Goal: Task Accomplishment & Management: Manage account settings

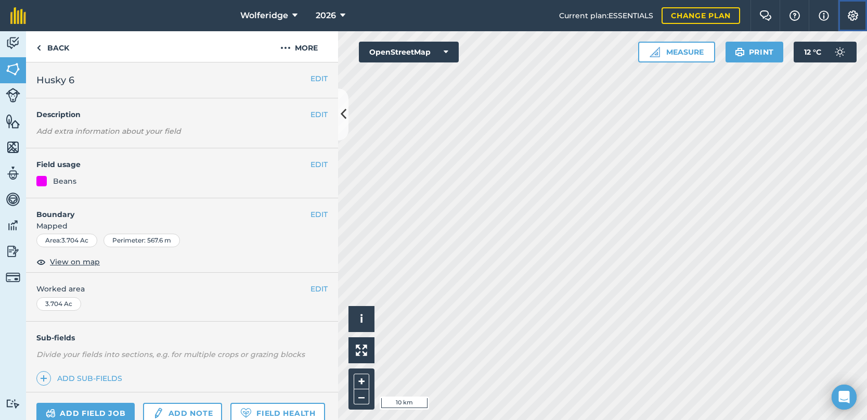
click at [850, 16] on img at bounding box center [853, 15] width 12 height 10
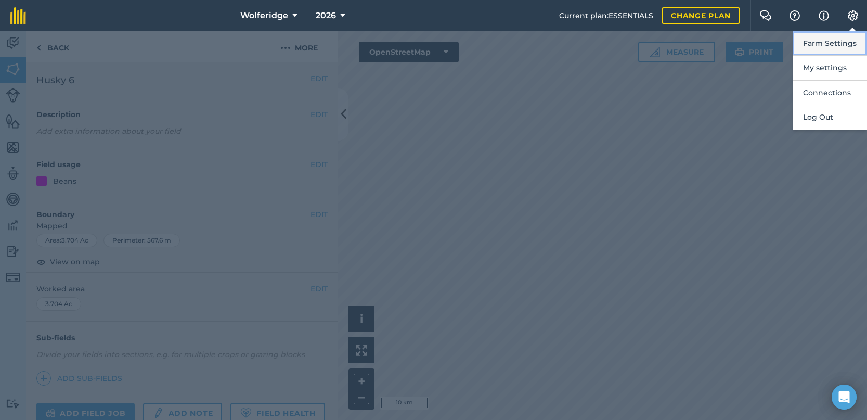
click at [831, 42] on button "Farm Settings" at bounding box center [830, 43] width 74 height 24
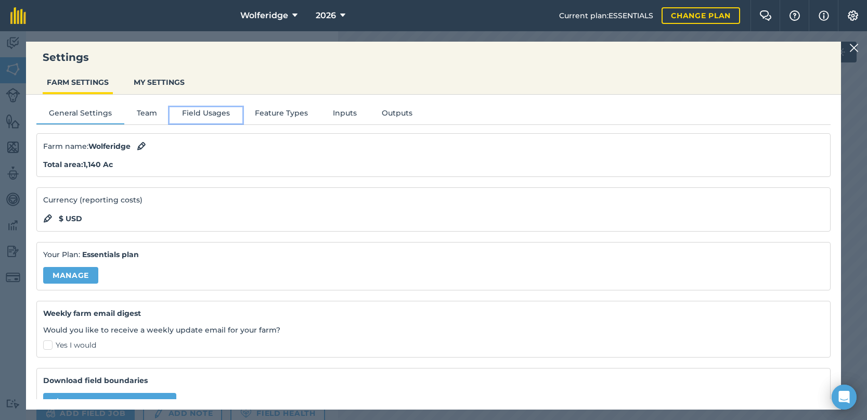
click at [193, 117] on button "Field Usages" at bounding box center [206, 115] width 73 height 16
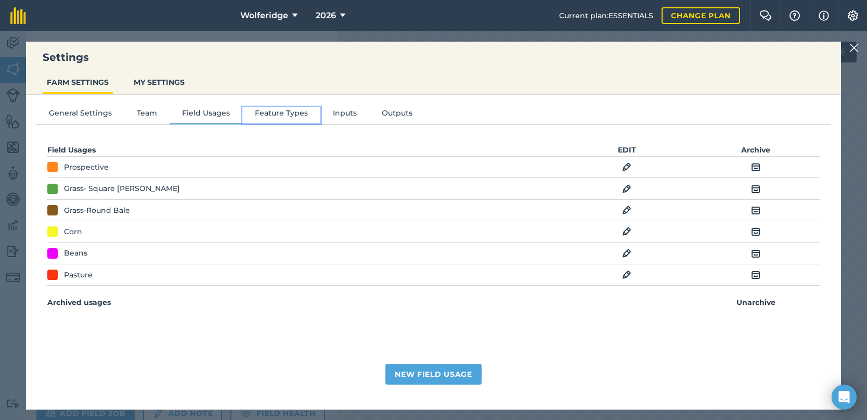
click at [265, 109] on button "Feature Types" at bounding box center [281, 115] width 78 height 16
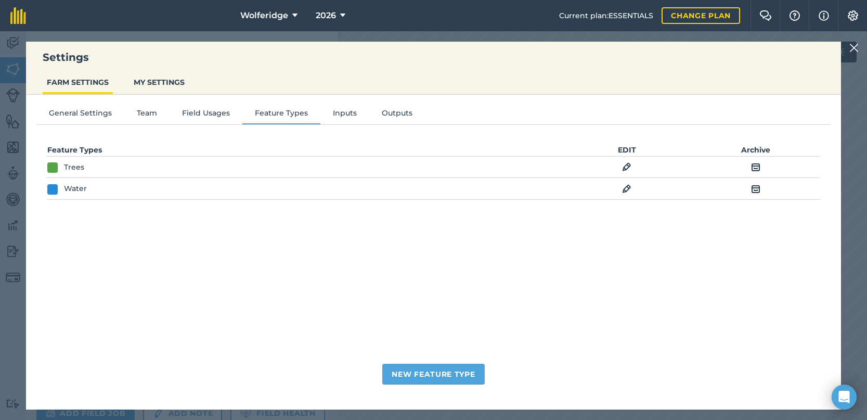
click at [146, 103] on div "General Settings Team Field Usages Feature Types Inputs Outputs Feature Types E…" at bounding box center [433, 247] width 815 height 304
click at [147, 110] on button "Team" at bounding box center [146, 115] width 45 height 16
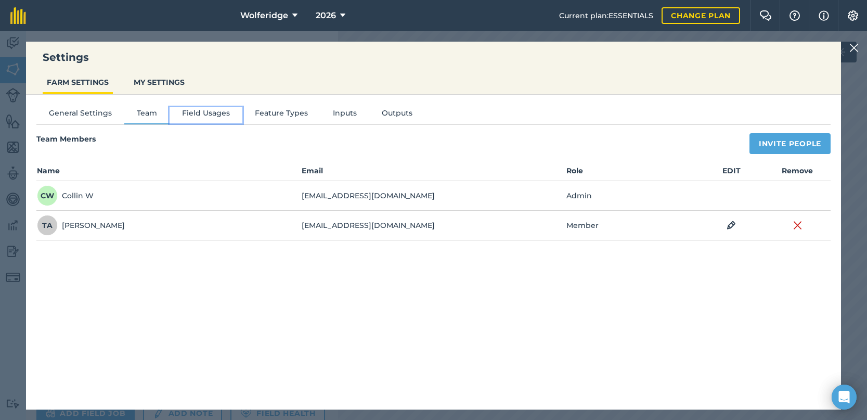
click at [209, 112] on button "Field Usages" at bounding box center [206, 115] width 73 height 16
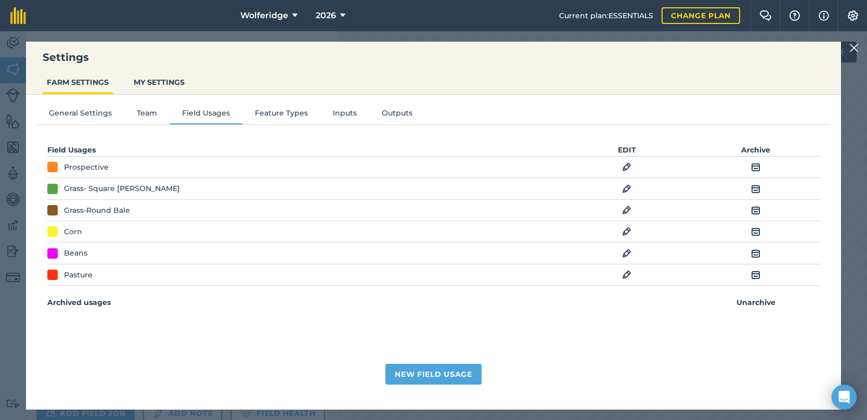
click at [853, 46] on img at bounding box center [853, 48] width 9 height 12
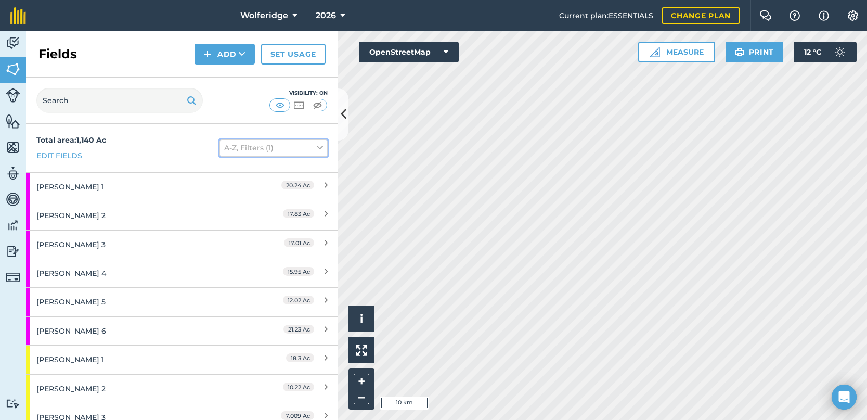
click at [276, 149] on button "A-Z, Filters (1)" at bounding box center [274, 147] width 108 height 17
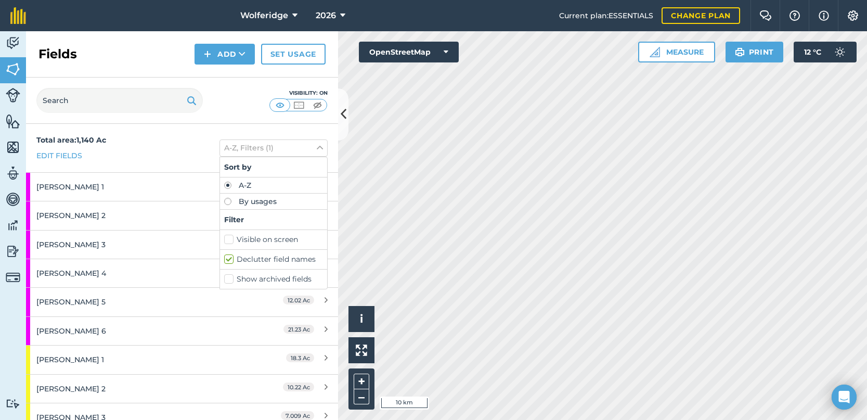
click at [251, 202] on label "By usages" at bounding box center [273, 201] width 99 height 7
radio input "true"
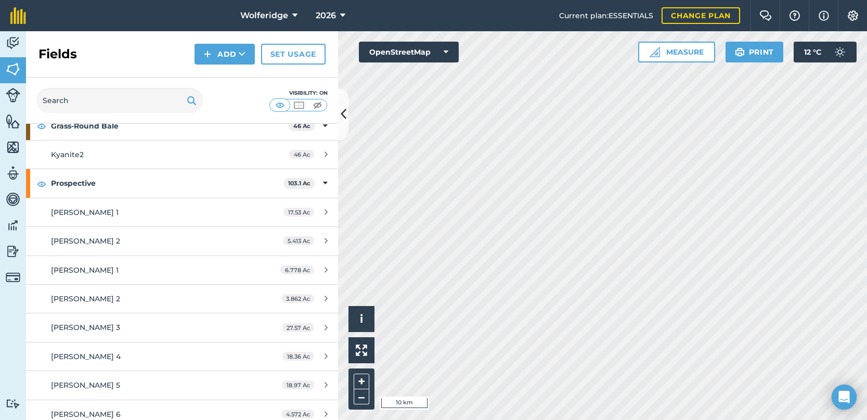
scroll to position [1085, 0]
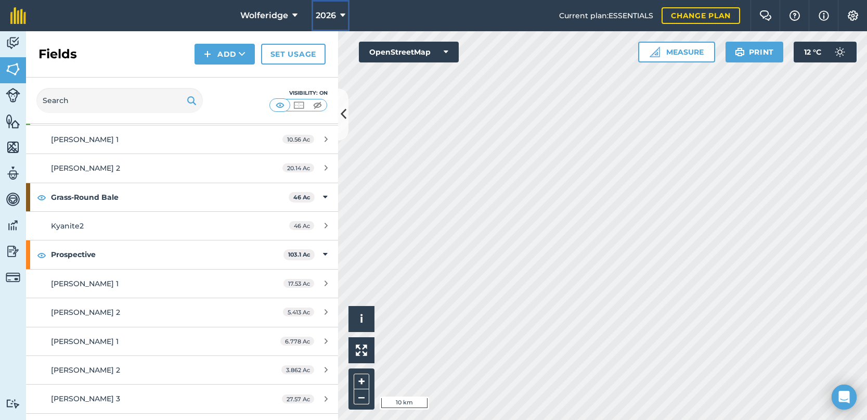
click at [334, 16] on span "2026" at bounding box center [326, 15] width 20 height 12
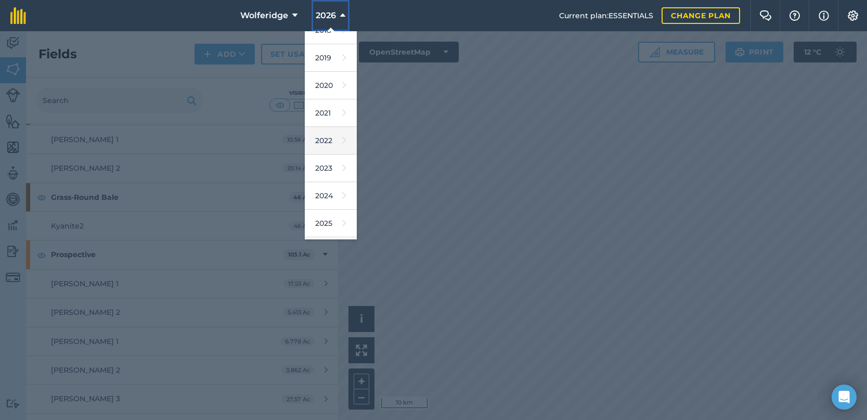
scroll to position [73, 0]
click at [330, 189] on link "2025" at bounding box center [331, 193] width 52 height 28
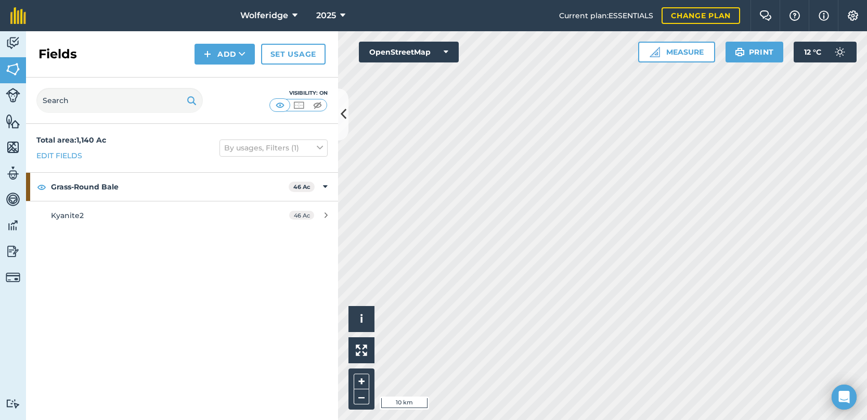
scroll to position [0, 0]
click at [294, 151] on button "By usages, Filters (1)" at bounding box center [274, 147] width 108 height 17
click at [249, 186] on label "A-Z" at bounding box center [273, 185] width 99 height 7
radio input "true"
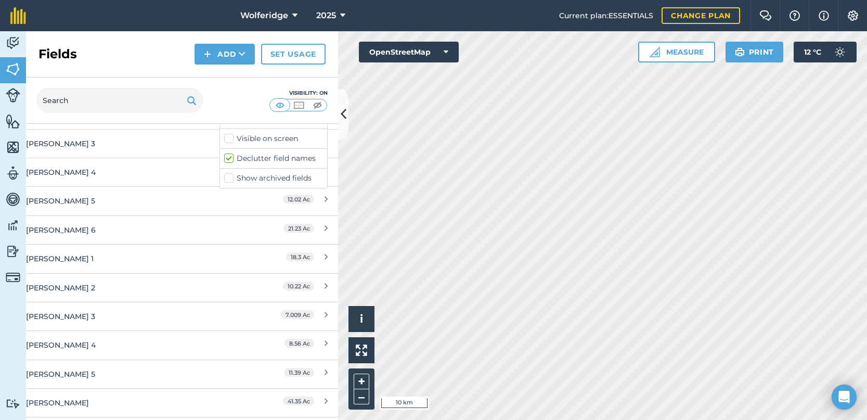
scroll to position [100, 0]
click at [320, 16] on span "2025" at bounding box center [326, 15] width 20 height 12
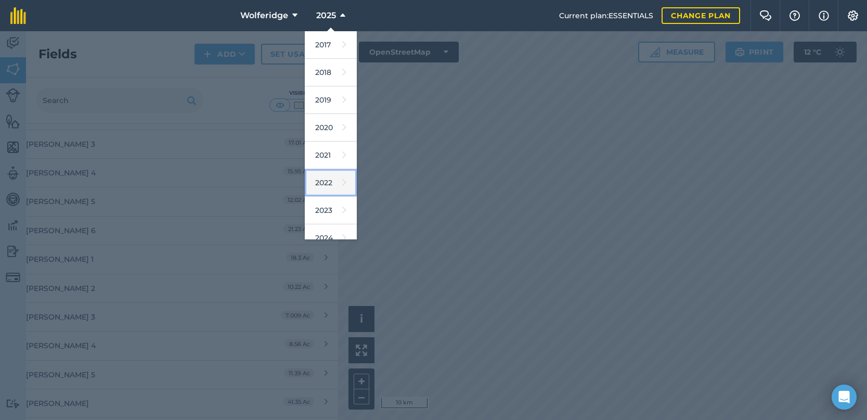
click at [325, 178] on link "2022" at bounding box center [331, 183] width 52 height 28
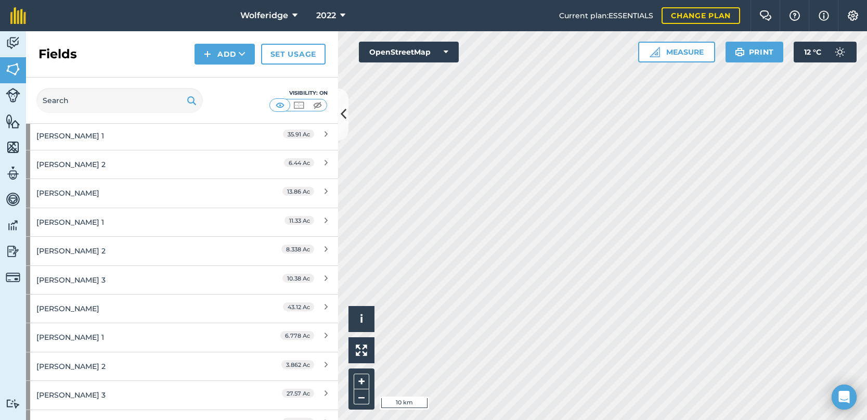
scroll to position [1815, 0]
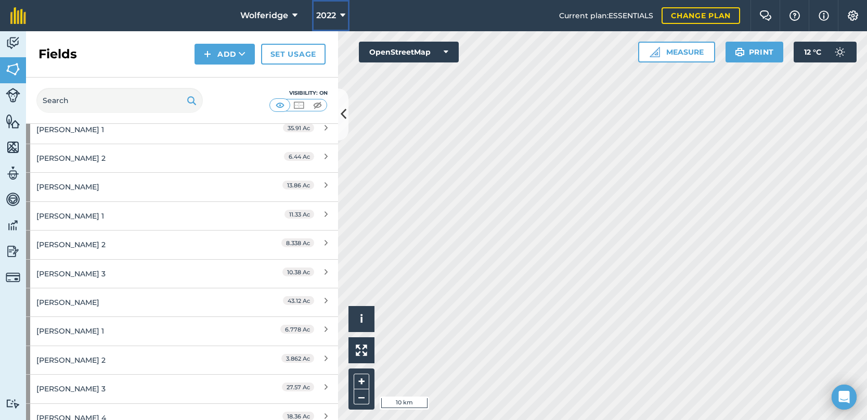
click at [332, 18] on span "2022" at bounding box center [326, 15] width 20 height 12
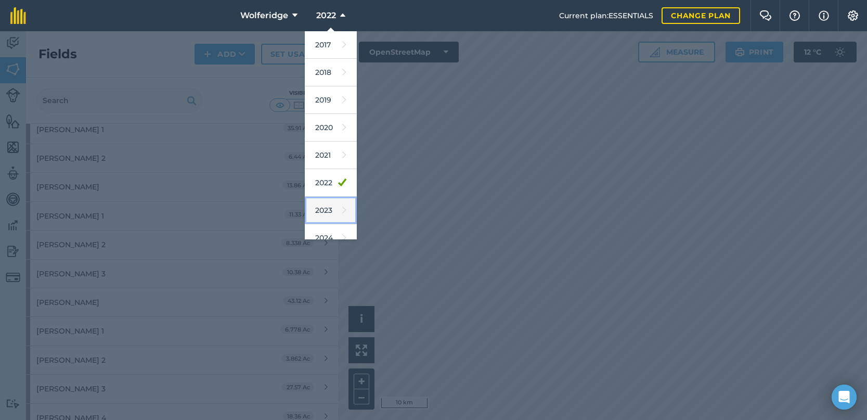
click at [332, 205] on link "2023" at bounding box center [331, 211] width 52 height 28
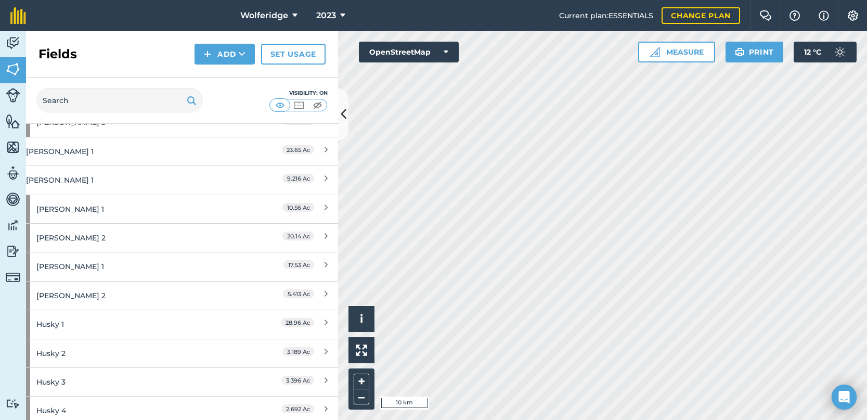
scroll to position [1168, 0]
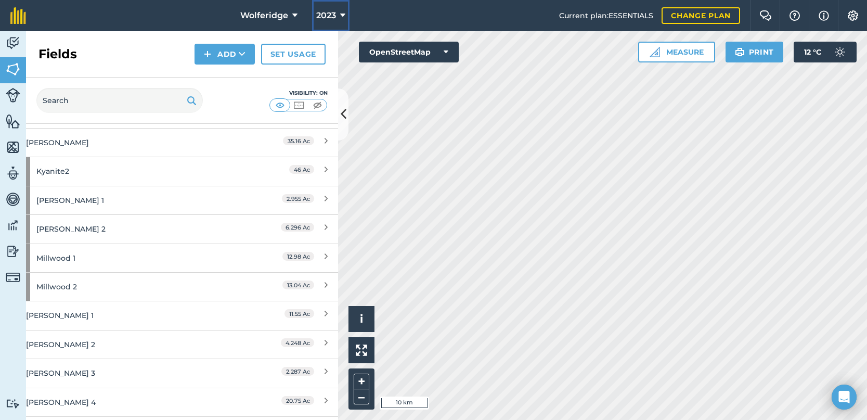
click at [340, 11] on icon at bounding box center [342, 15] width 5 height 12
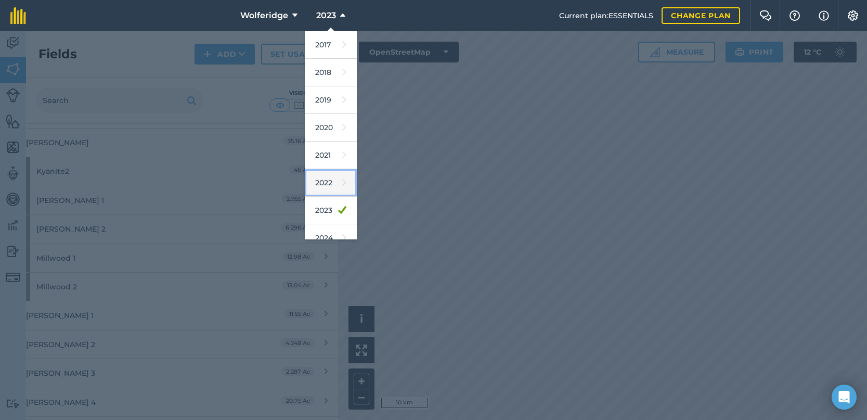
click at [342, 185] on icon at bounding box center [344, 182] width 4 height 15
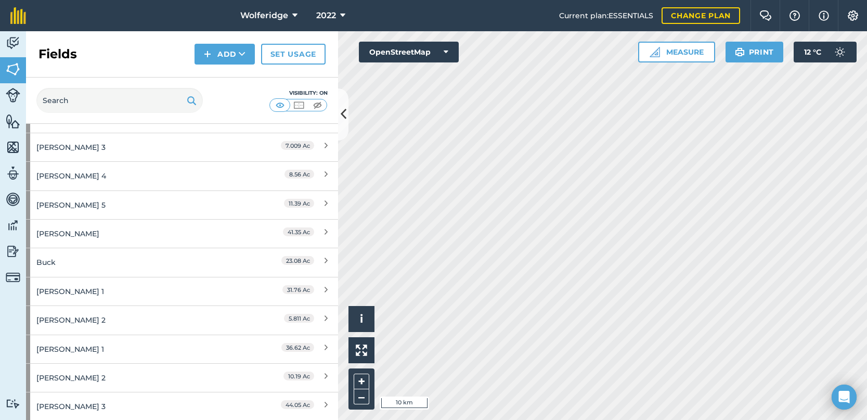
scroll to position [0, 0]
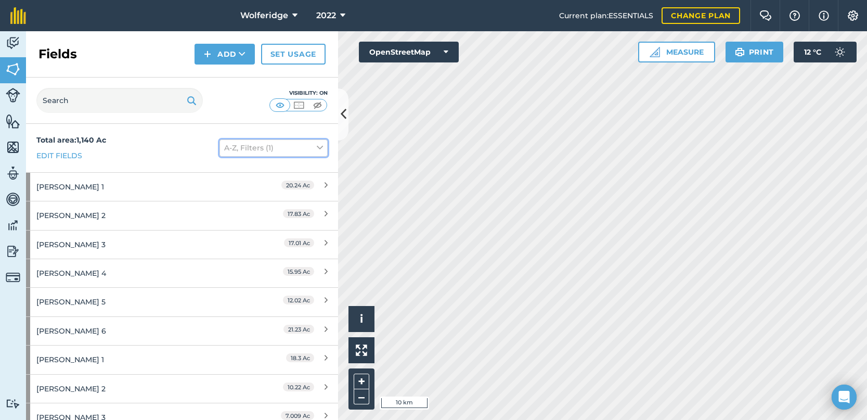
click at [267, 146] on button "A-Z, Filters (1)" at bounding box center [274, 147] width 108 height 17
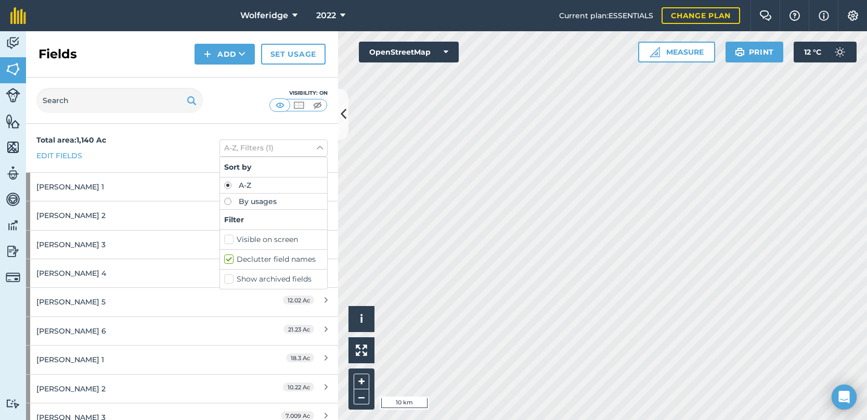
click at [224, 257] on label "Declutter field names" at bounding box center [273, 259] width 99 height 11
click at [224, 257] on input "Declutter field names" at bounding box center [227, 257] width 7 height 7
checkbox input "false"
click at [230, 203] on label "By usages" at bounding box center [273, 201] width 99 height 7
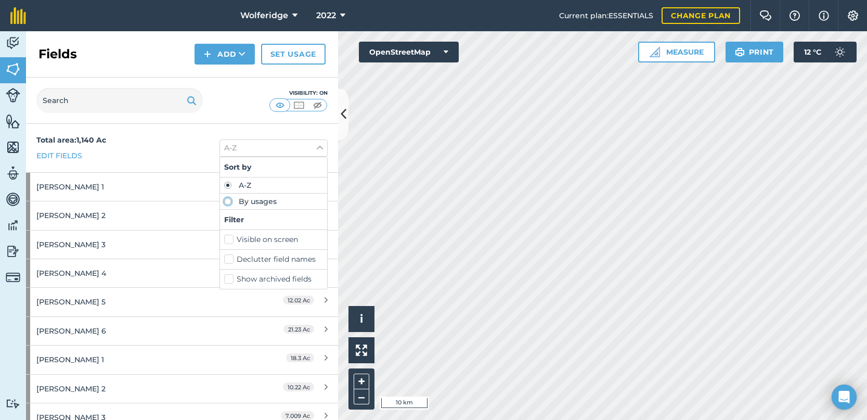
radio input "true"
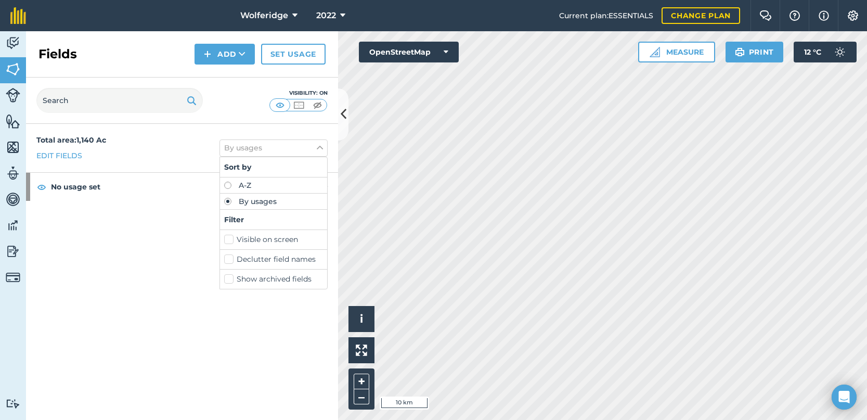
drag, startPoint x: 133, startPoint y: 220, endPoint x: 161, endPoint y: 197, distance: 36.6
click at [133, 220] on div "Total area : 1,140 Ac Edit fields By usages Sort by A-Z By usages Filter Visibl…" at bounding box center [182, 272] width 312 height 296
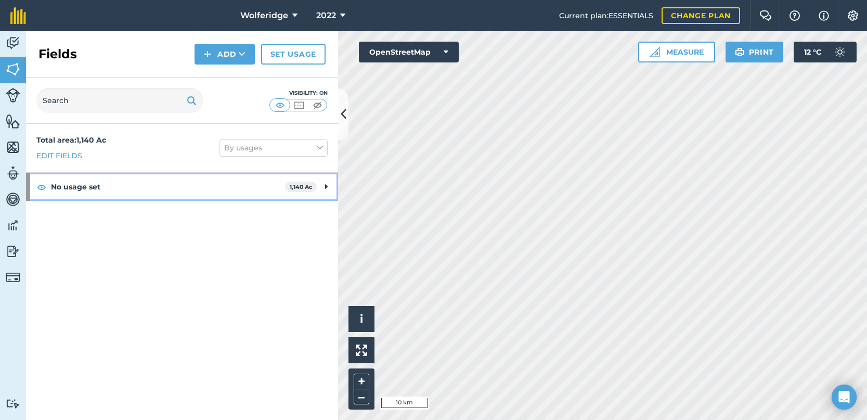
click at [165, 186] on strong "No usage set" at bounding box center [168, 187] width 234 height 28
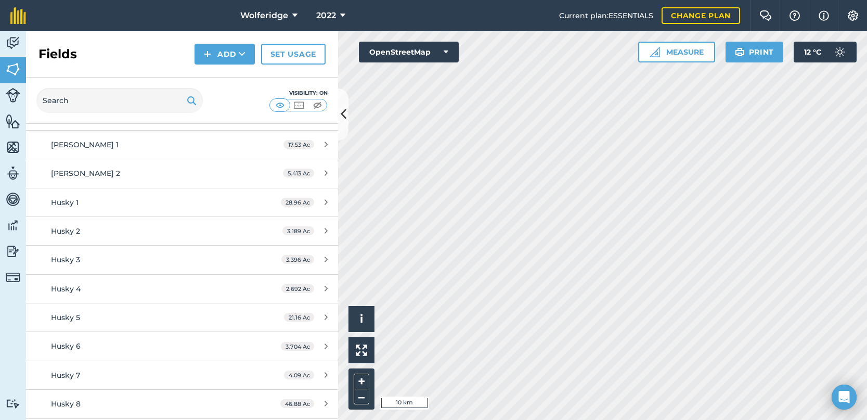
scroll to position [722, 0]
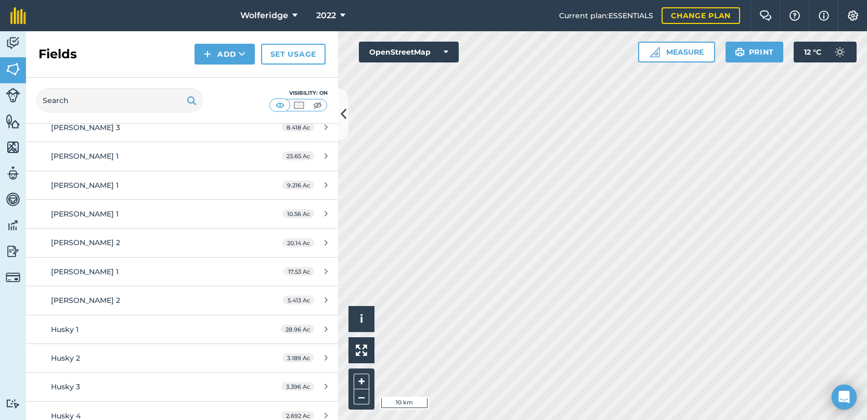
click at [361, 12] on nav "Wolferidge 2022" at bounding box center [297, 15] width 523 height 31
click at [323, 16] on span "2022" at bounding box center [326, 15] width 20 height 12
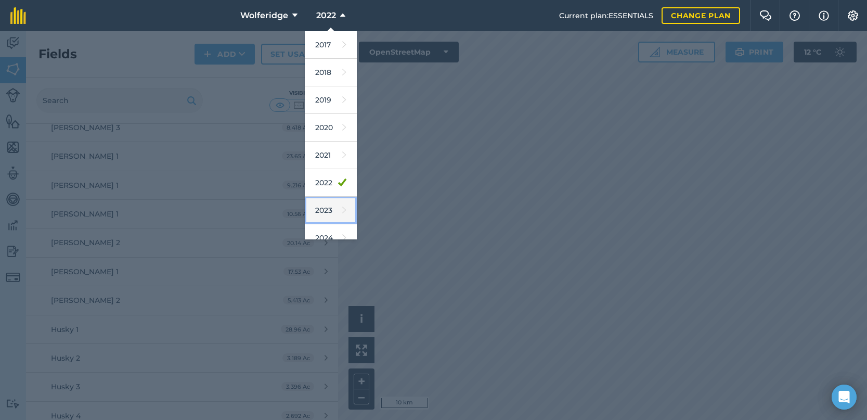
click at [323, 210] on link "2023" at bounding box center [331, 211] width 52 height 28
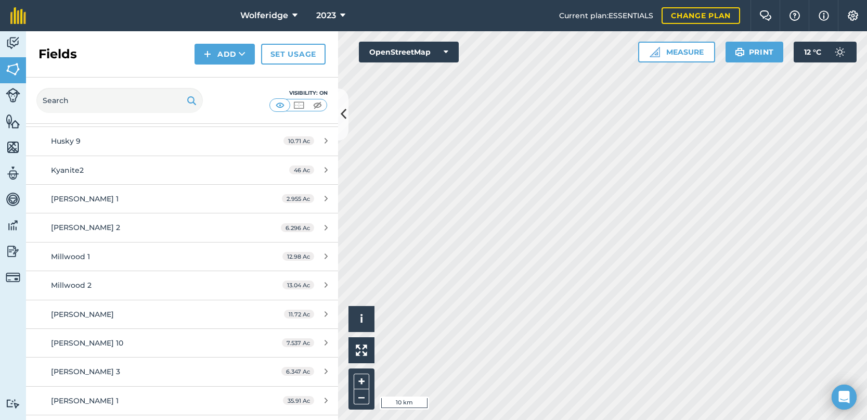
scroll to position [870, 0]
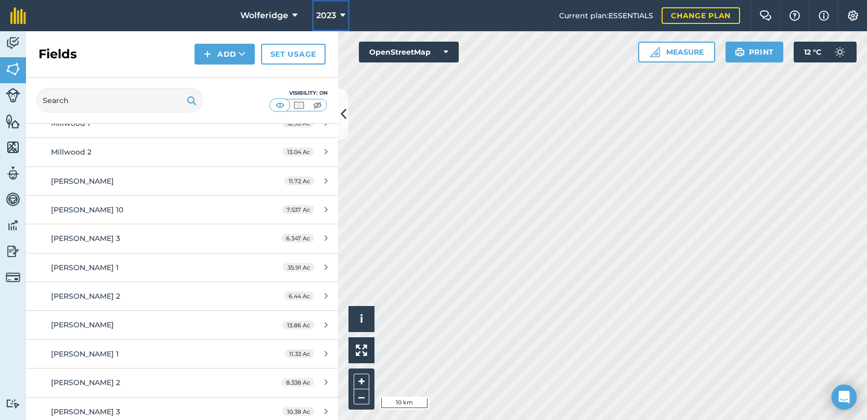
click at [330, 15] on span "2023" at bounding box center [326, 15] width 20 height 12
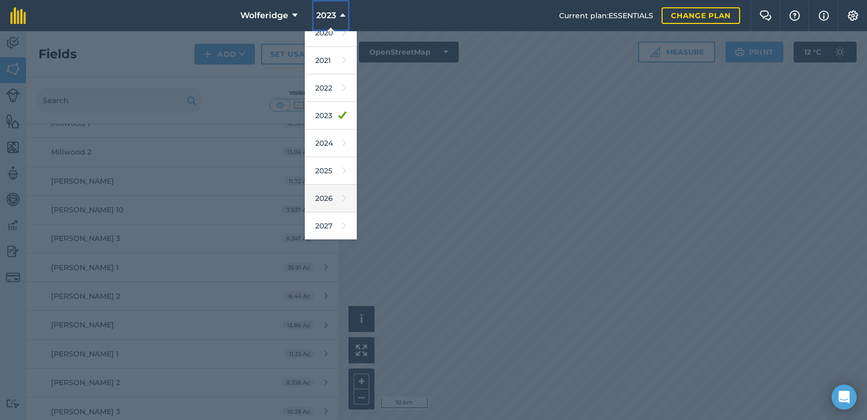
scroll to position [95, 0]
click at [332, 169] on link "2025" at bounding box center [331, 171] width 52 height 28
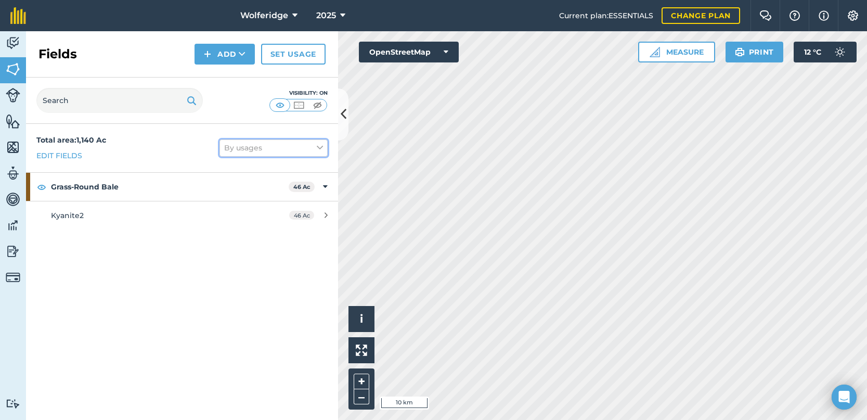
click at [270, 148] on button "By usages" at bounding box center [274, 147] width 108 height 17
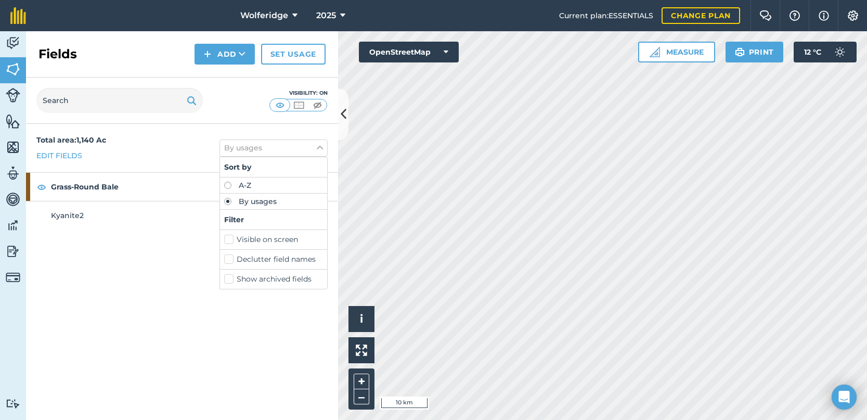
click at [254, 183] on label "A-Z" at bounding box center [273, 185] width 99 height 7
radio input "true"
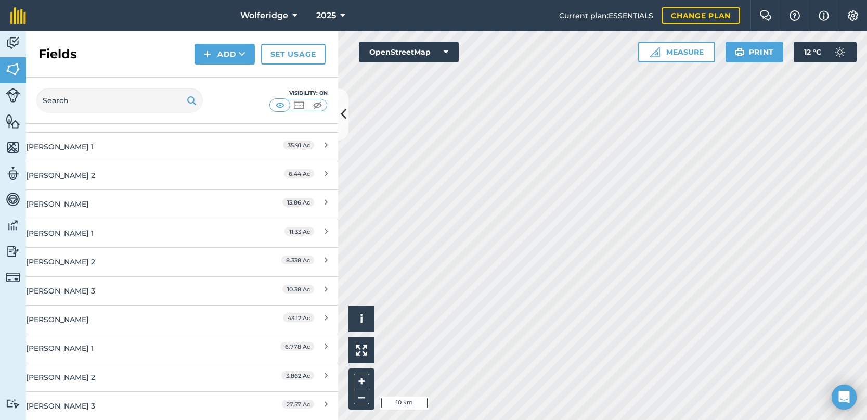
scroll to position [1783, 0]
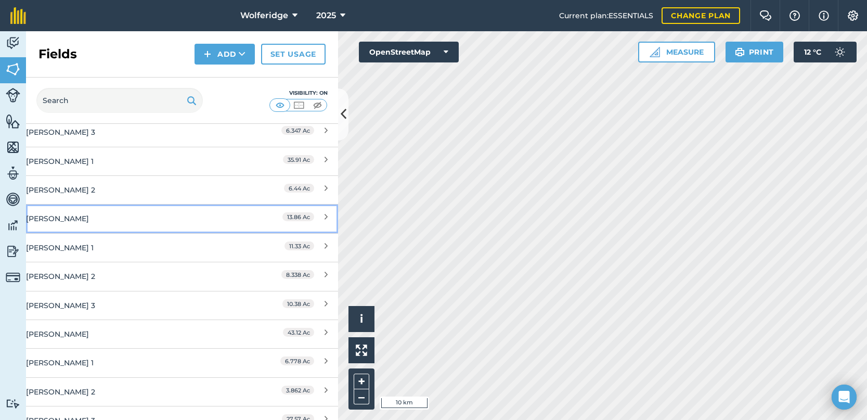
click at [148, 221] on div "[PERSON_NAME]" at bounding box center [126, 218] width 201 height 28
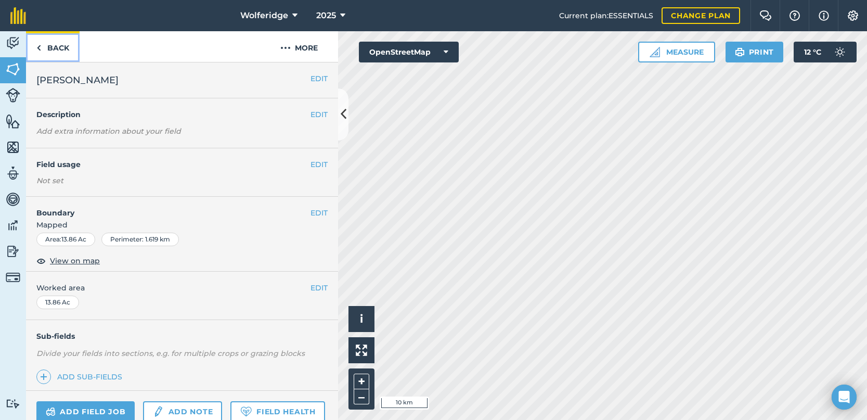
click at [38, 45] on img at bounding box center [38, 48] width 5 height 12
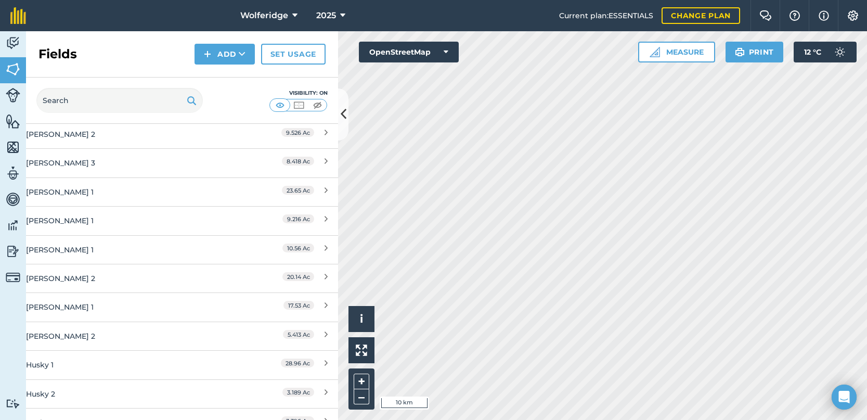
scroll to position [660, 0]
click at [338, 5] on button "2025" at bounding box center [330, 15] width 37 height 31
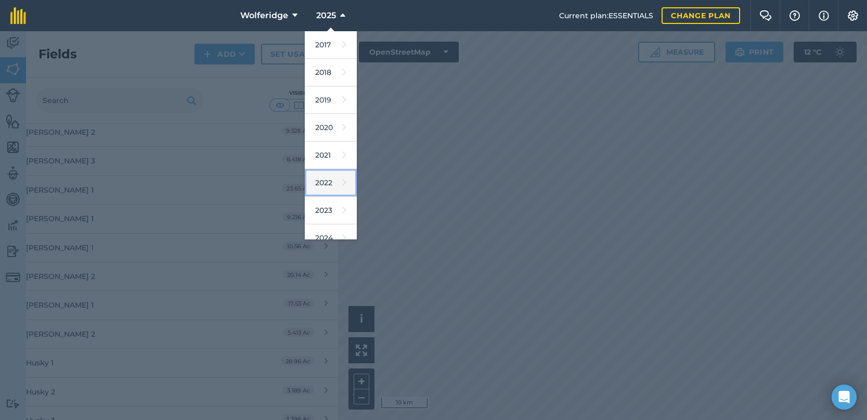
click at [342, 183] on icon at bounding box center [344, 182] width 4 height 15
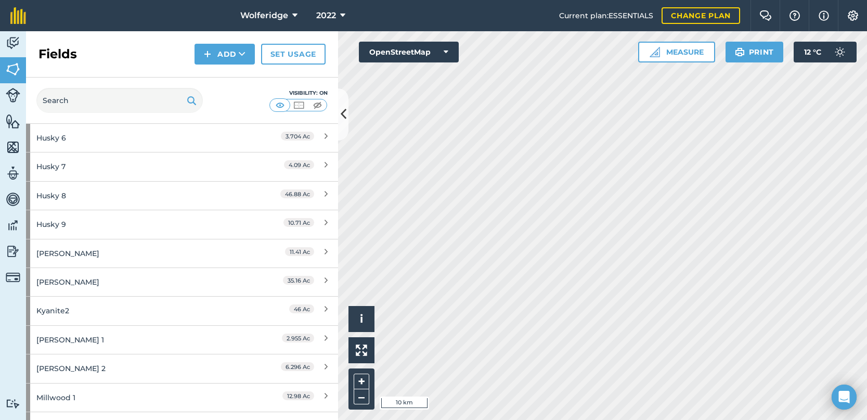
scroll to position [1184, 0]
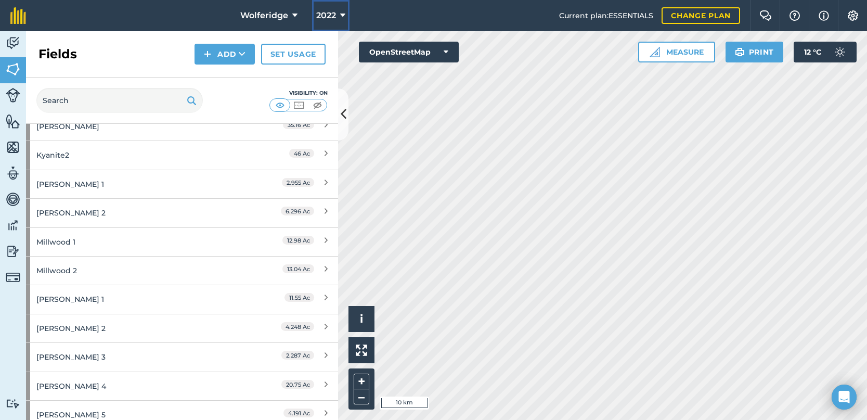
click at [320, 17] on span "2022" at bounding box center [326, 15] width 20 height 12
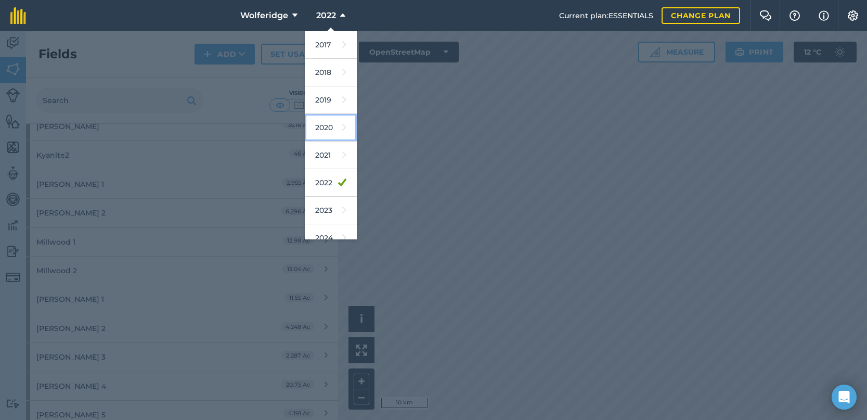
click at [327, 124] on link "2020" at bounding box center [331, 128] width 52 height 28
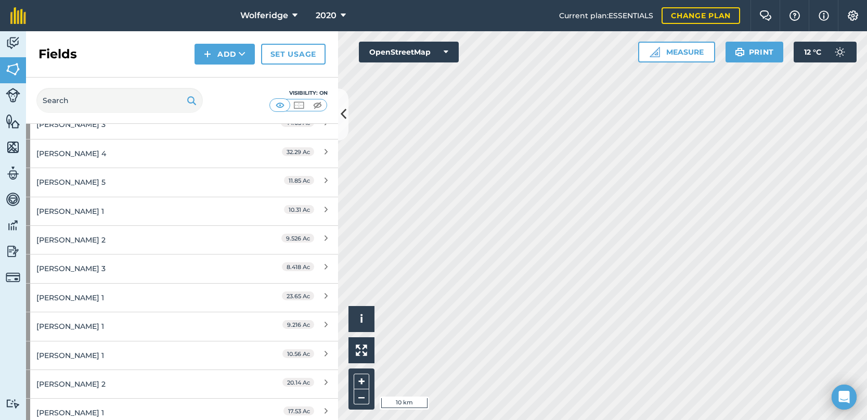
scroll to position [0, 0]
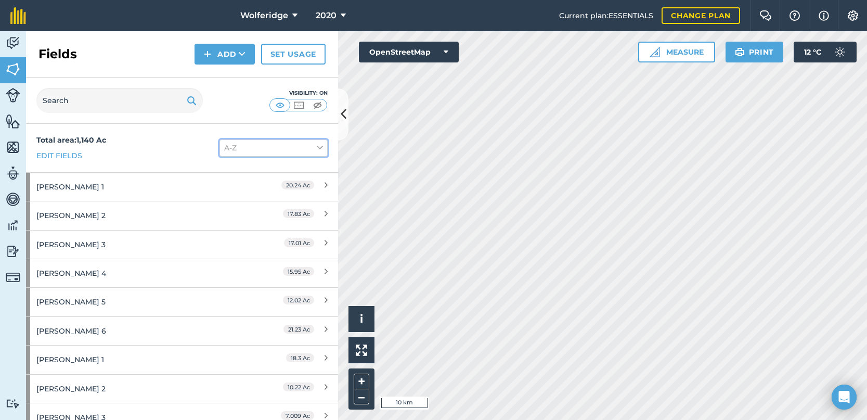
click at [244, 151] on button "A-Z" at bounding box center [274, 147] width 108 height 17
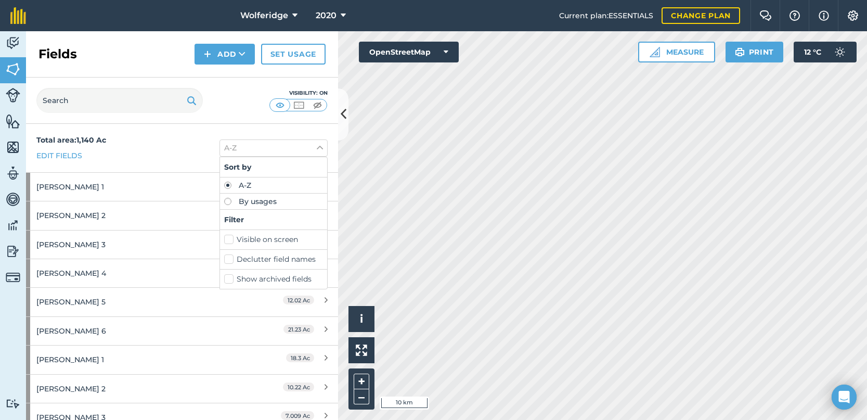
click at [241, 199] on label "By usages" at bounding box center [273, 201] width 99 height 7
radio input "true"
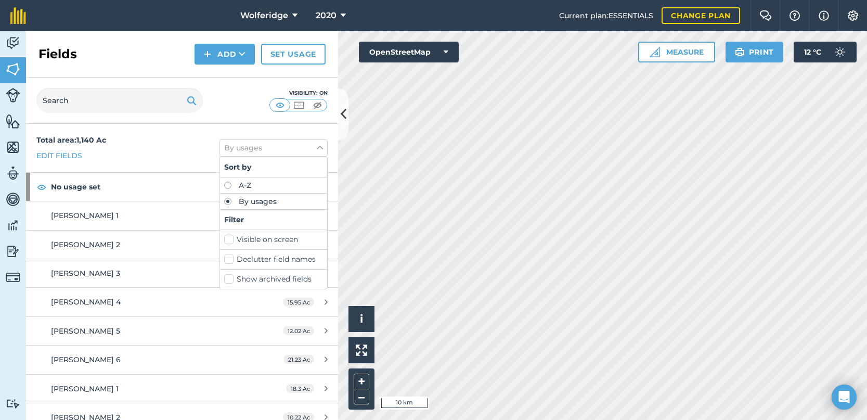
click at [236, 184] on label "A-Z" at bounding box center [273, 185] width 99 height 7
radio input "true"
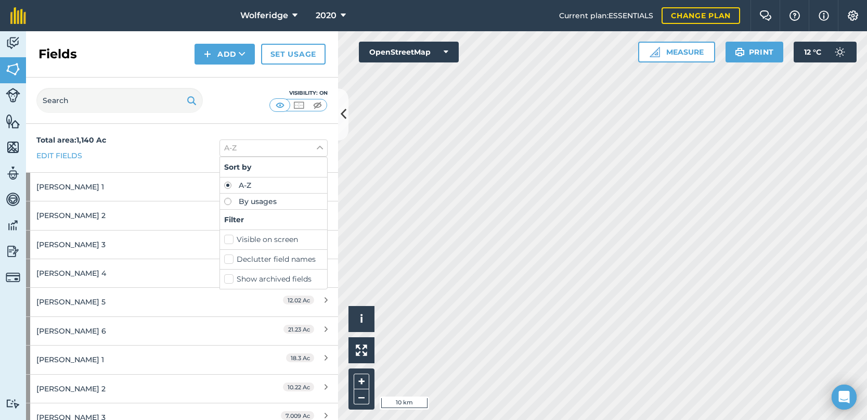
click at [240, 204] on label "By usages" at bounding box center [273, 201] width 99 height 7
radio input "true"
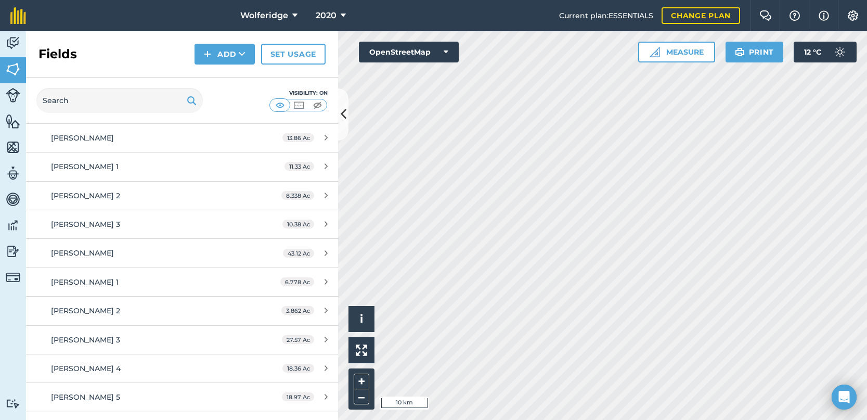
scroll to position [1728, 0]
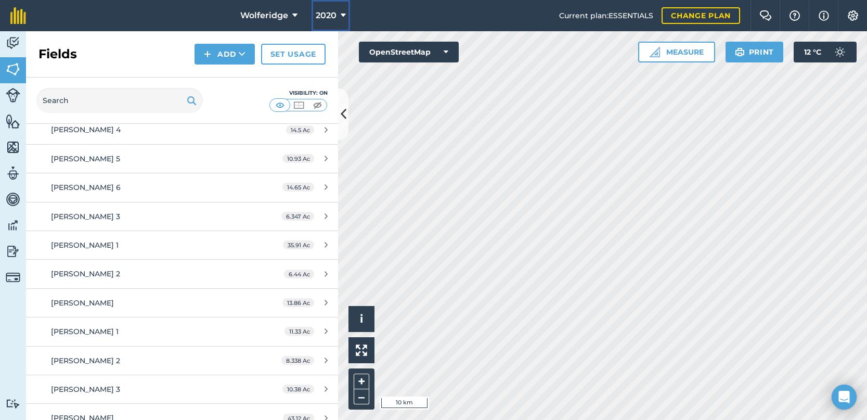
click at [338, 18] on button "2020" at bounding box center [331, 15] width 38 height 31
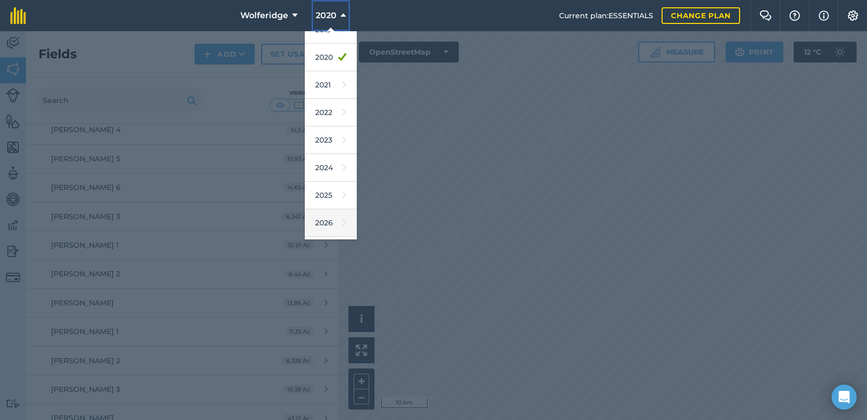
scroll to position [95, 0]
click at [327, 217] on link "2027" at bounding box center [331, 226] width 52 height 28
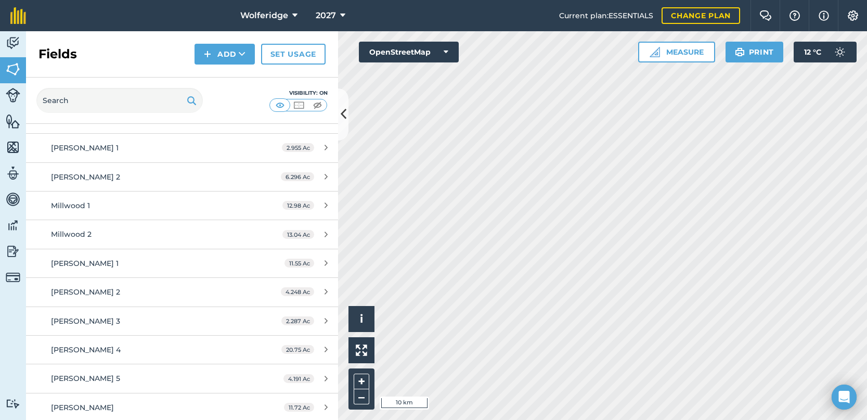
scroll to position [1201, 0]
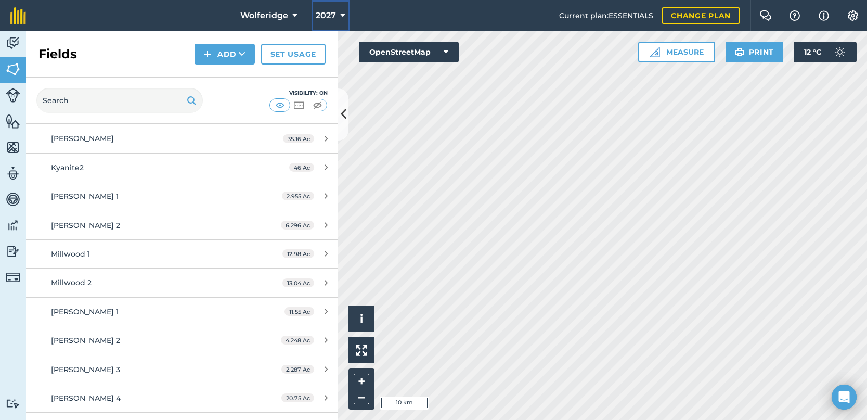
click at [333, 16] on span "2027" at bounding box center [326, 15] width 20 height 12
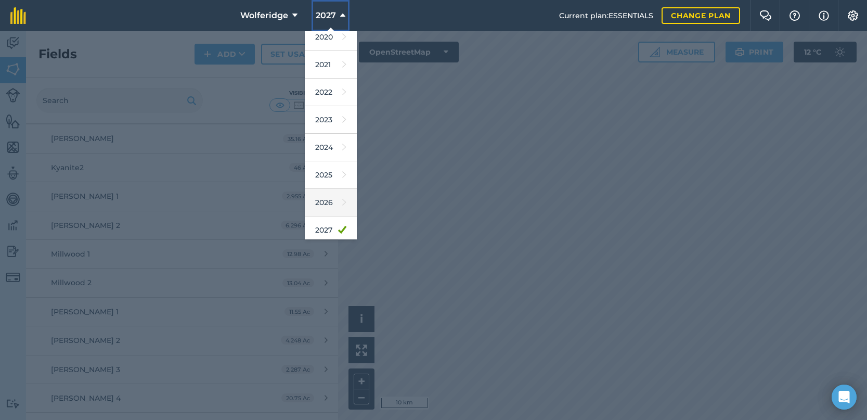
scroll to position [95, 0]
click at [332, 200] on link "2026" at bounding box center [331, 198] width 52 height 28
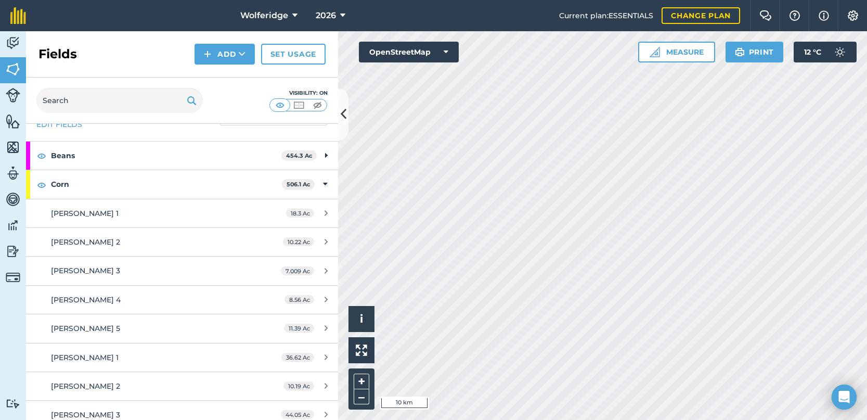
scroll to position [0, 0]
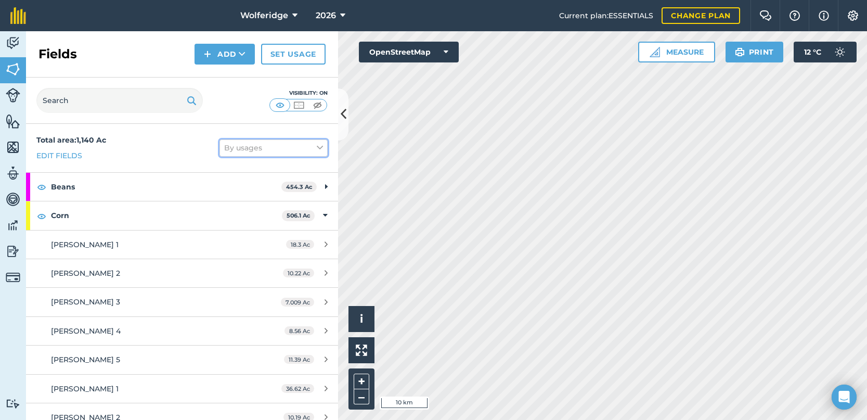
click at [288, 152] on button "By usages" at bounding box center [274, 147] width 108 height 17
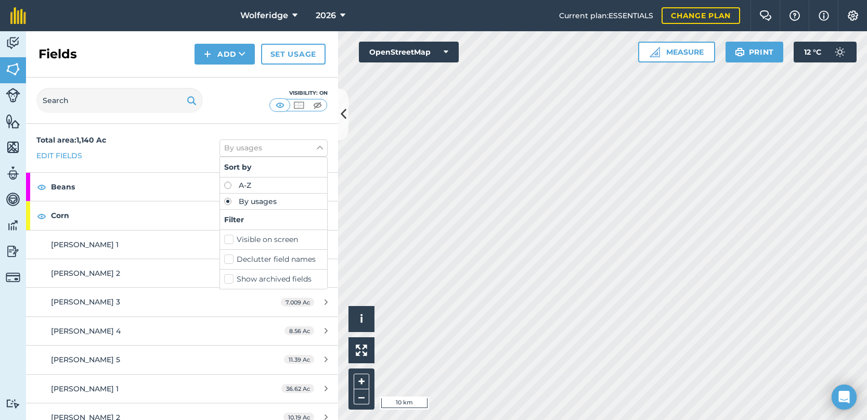
click at [250, 187] on label "A-Z" at bounding box center [273, 185] width 99 height 7
radio input "true"
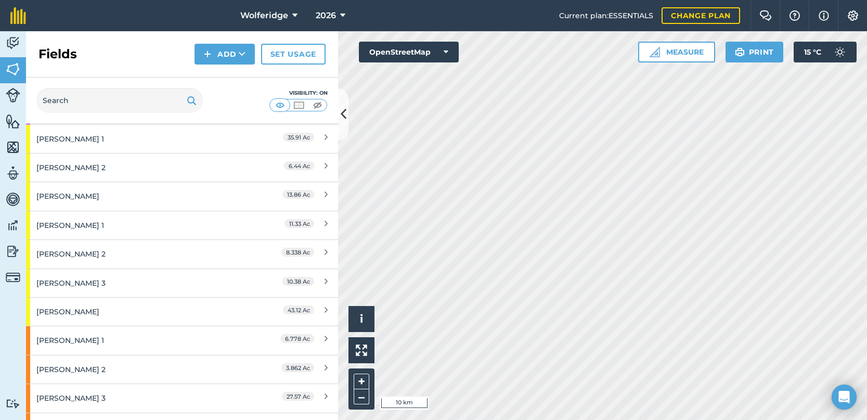
scroll to position [1700, 0]
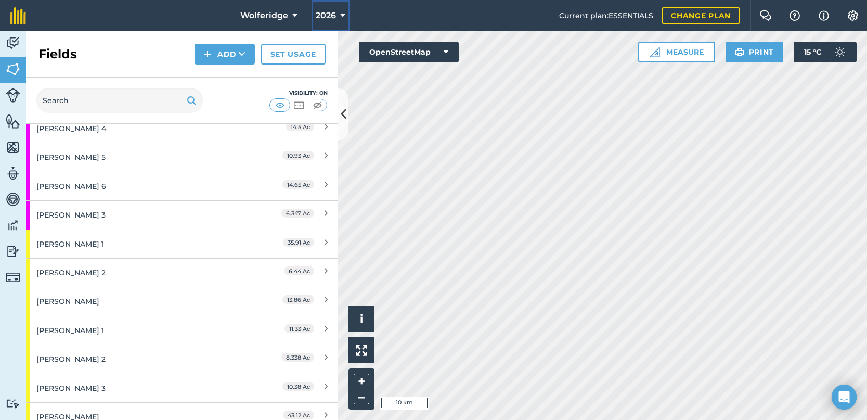
click at [327, 16] on span "2026" at bounding box center [326, 15] width 20 height 12
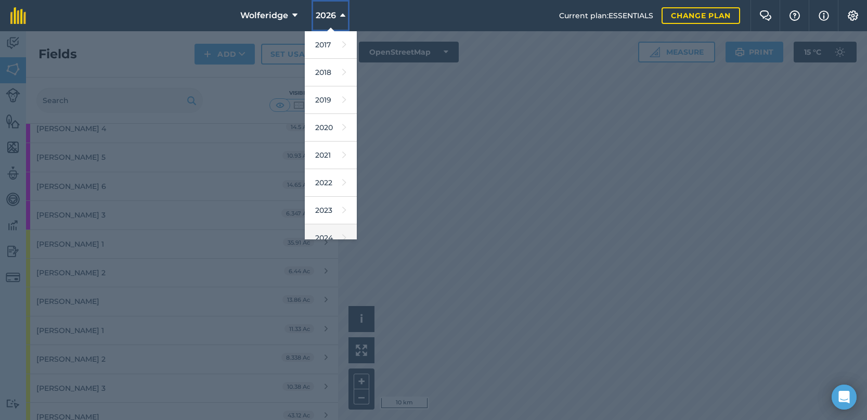
scroll to position [95, 0]
click at [329, 225] on link "2027" at bounding box center [331, 226] width 52 height 28
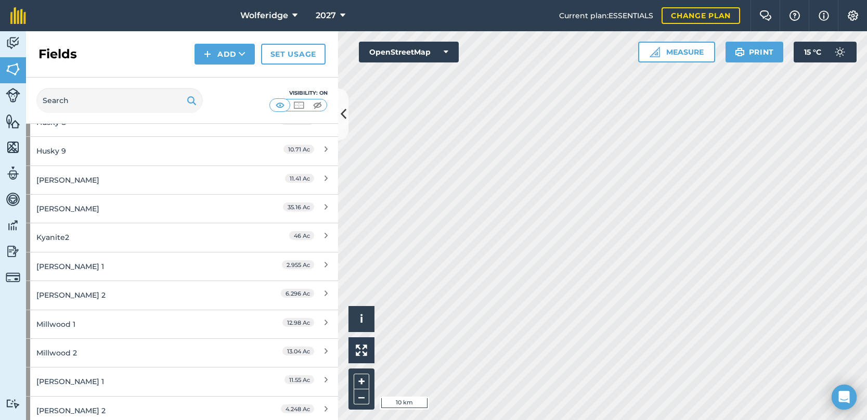
scroll to position [917, 0]
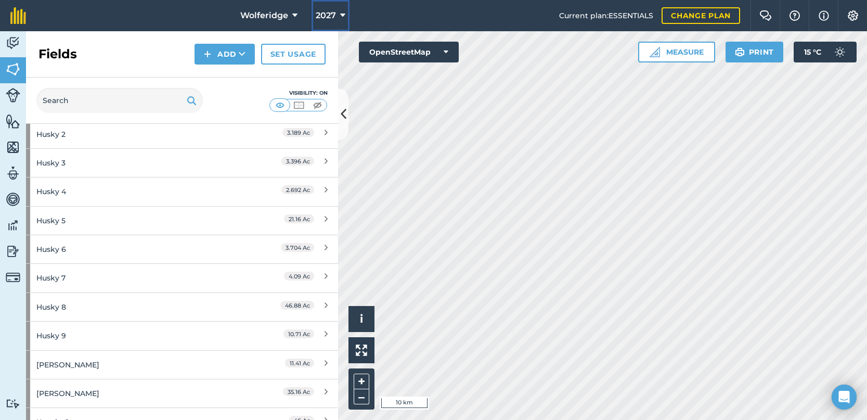
click at [338, 16] on button "2027" at bounding box center [331, 15] width 38 height 31
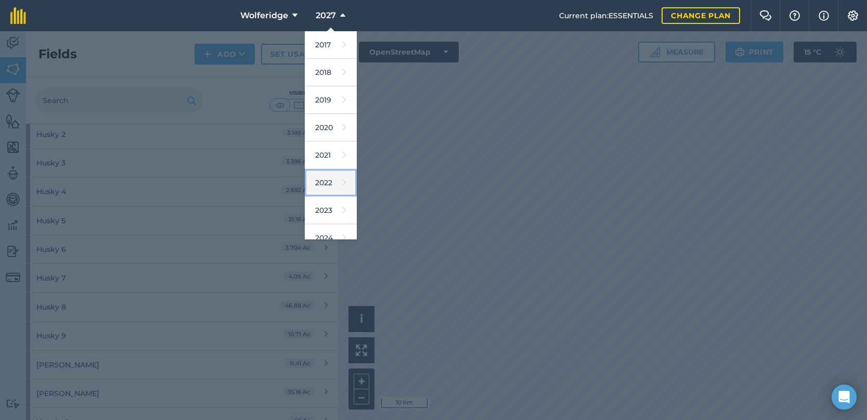
click at [342, 184] on icon at bounding box center [344, 182] width 4 height 15
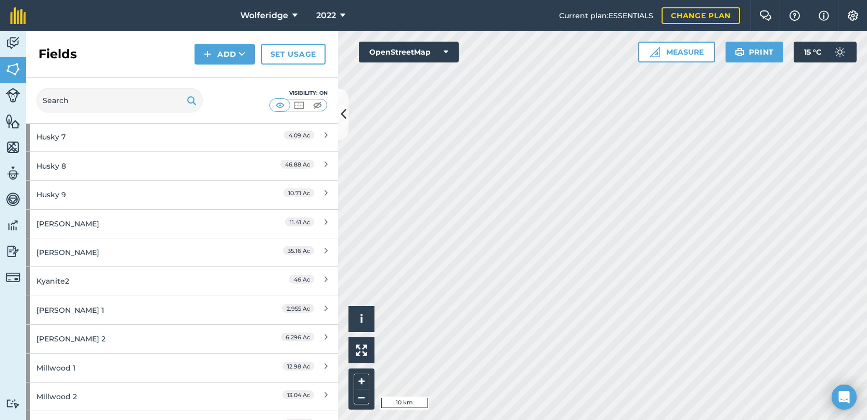
scroll to position [1232, 0]
click at [338, 16] on button "2022" at bounding box center [330, 15] width 37 height 31
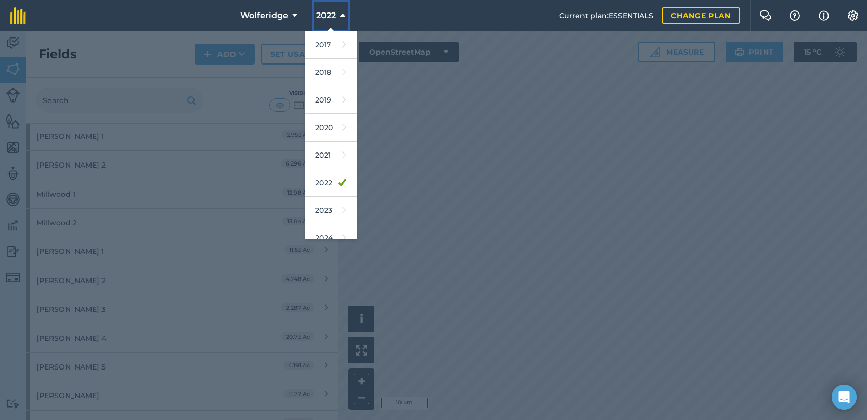
scroll to position [95, 0]
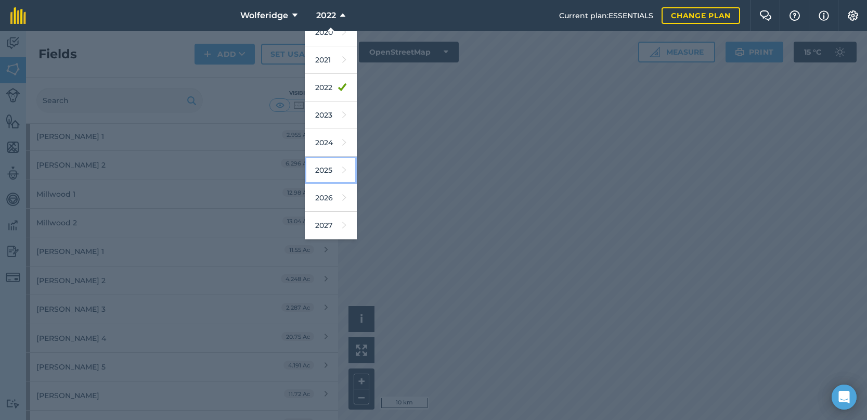
click at [327, 173] on link "2025" at bounding box center [331, 171] width 52 height 28
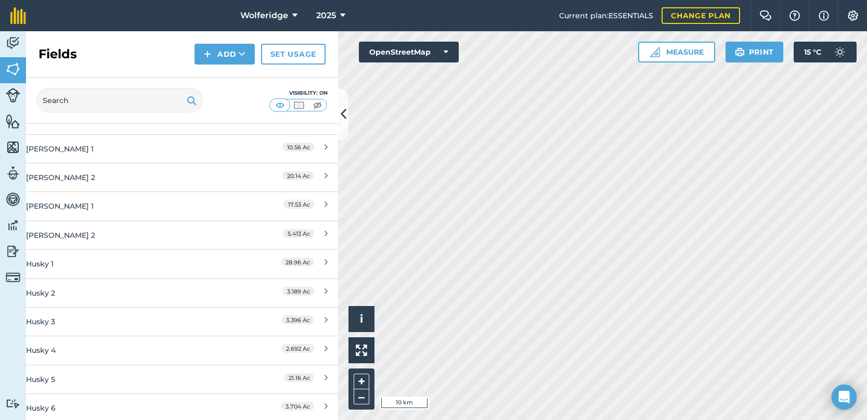
scroll to position [529, 0]
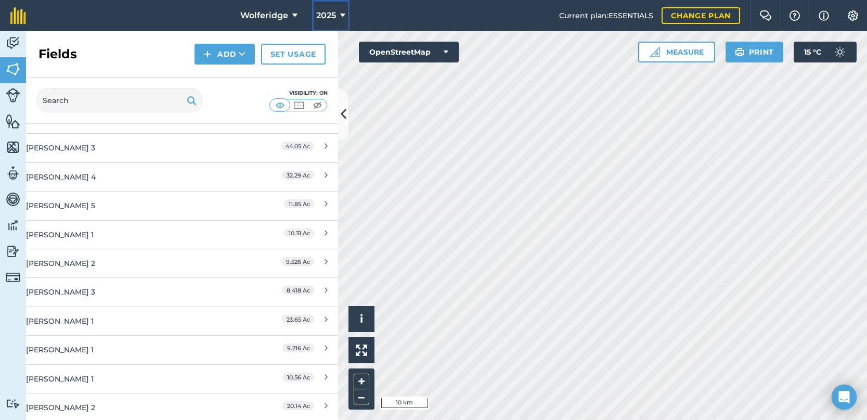
click at [319, 19] on span "2025" at bounding box center [326, 15] width 20 height 12
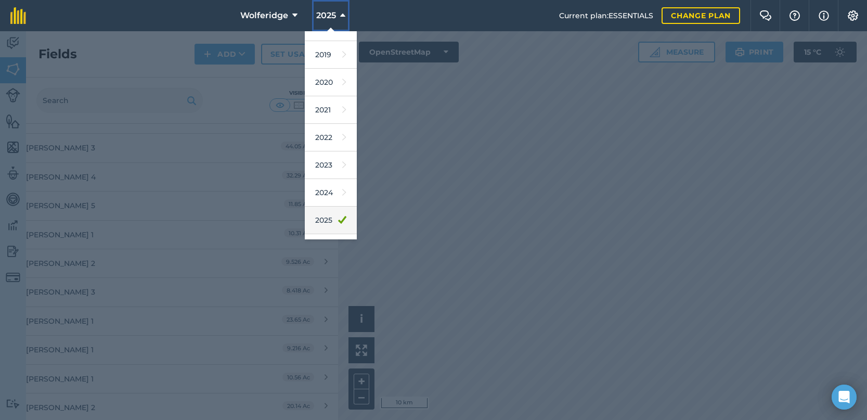
scroll to position [95, 0]
click at [342, 191] on icon at bounding box center [344, 197] width 4 height 15
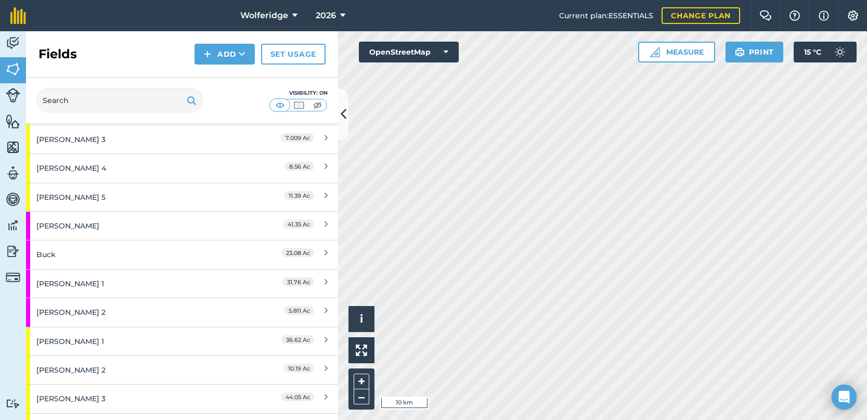
scroll to position [0, 0]
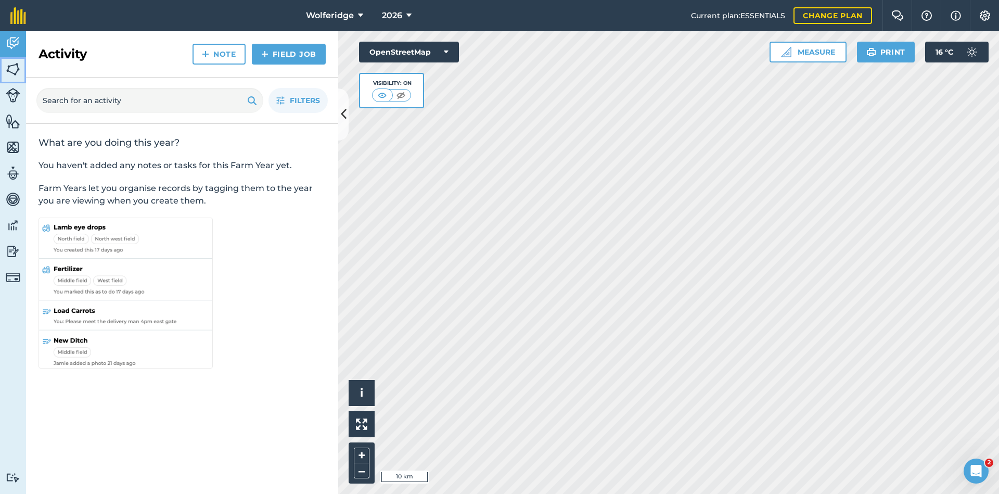
click at [15, 72] on img at bounding box center [13, 69] width 15 height 16
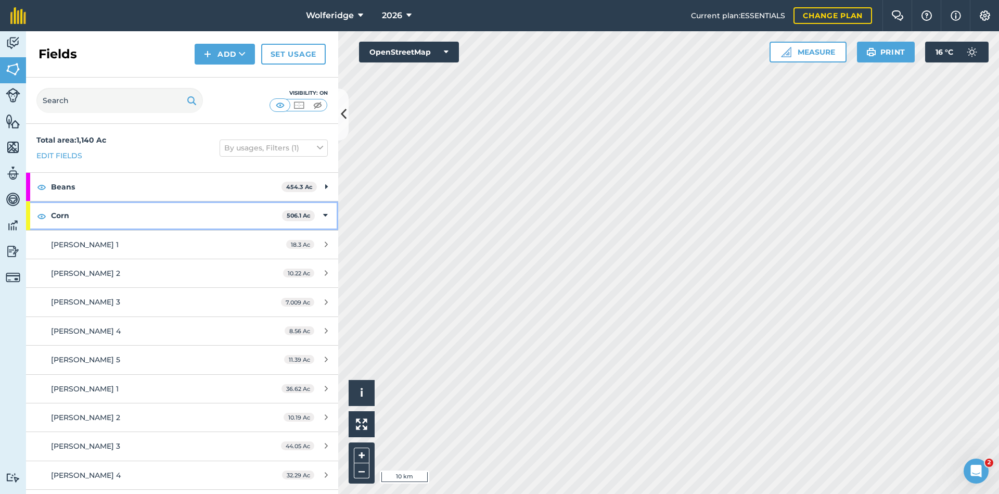
click at [189, 211] on strong "Corn" at bounding box center [166, 215] width 231 height 28
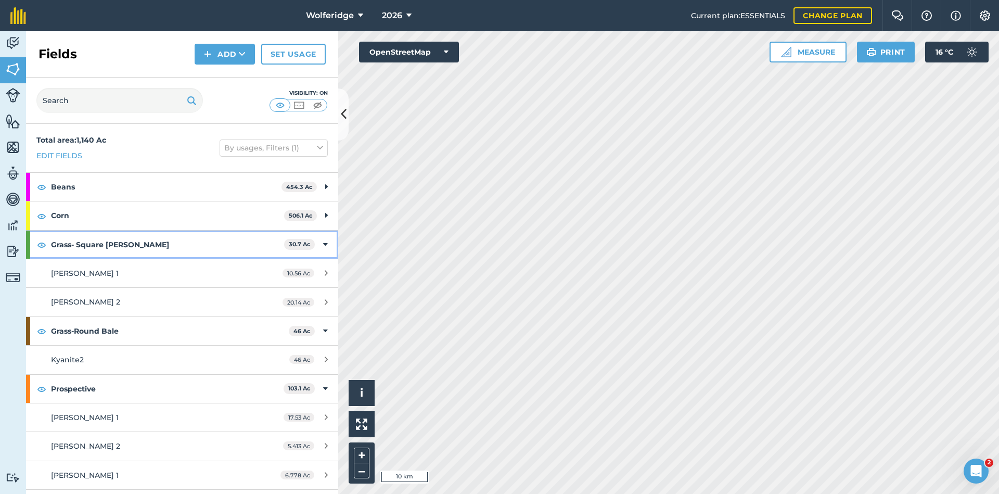
click at [189, 247] on strong "Grass- Square [PERSON_NAME]" at bounding box center [167, 244] width 233 height 28
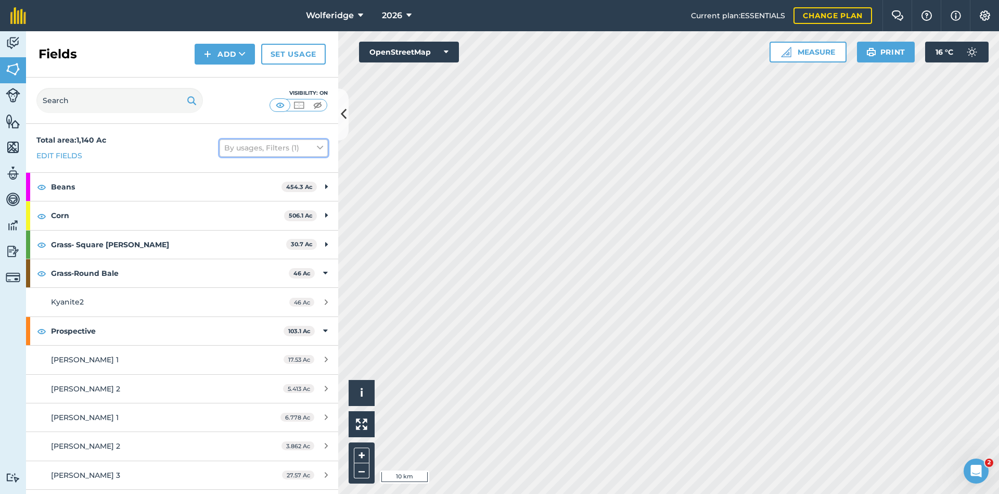
click at [262, 154] on button "By usages, Filters (1)" at bounding box center [274, 147] width 108 height 17
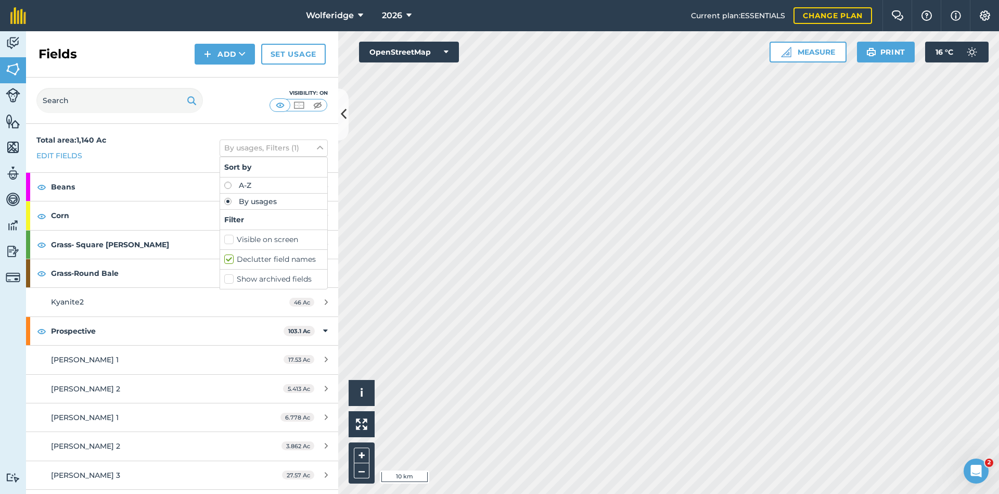
click at [242, 187] on label "A-Z" at bounding box center [273, 185] width 99 height 7
radio input "true"
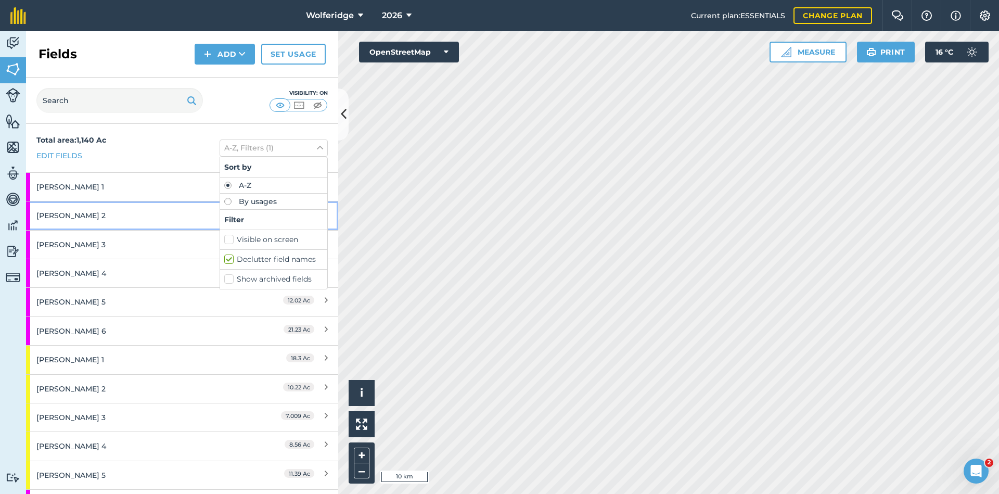
click at [112, 216] on div "[PERSON_NAME] 2" at bounding box center [136, 215] width 201 height 28
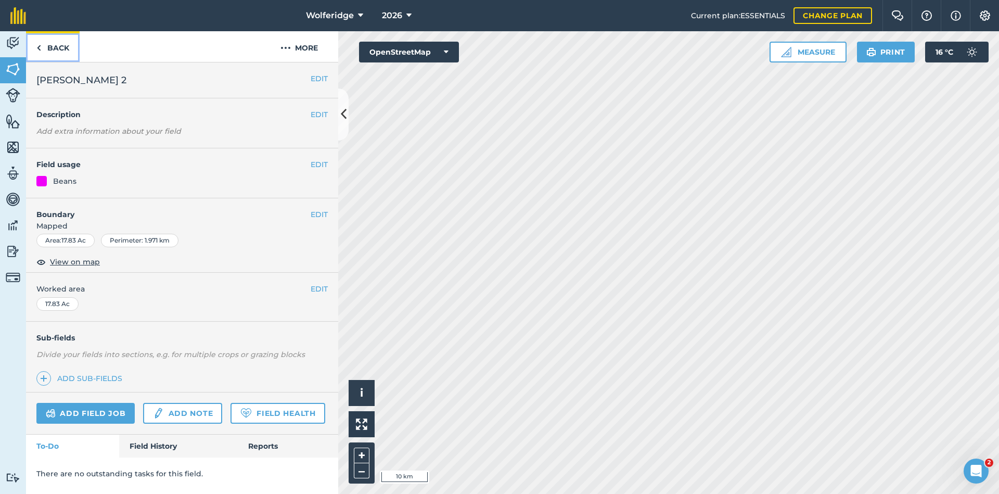
click at [45, 45] on link "Back" at bounding box center [53, 46] width 54 height 31
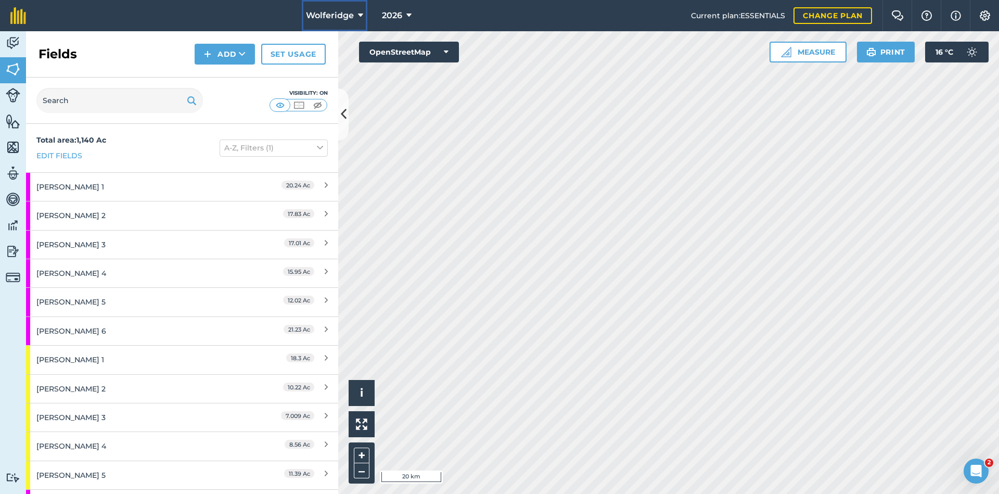
click at [340, 14] on span "Wolferidge" at bounding box center [330, 15] width 48 height 12
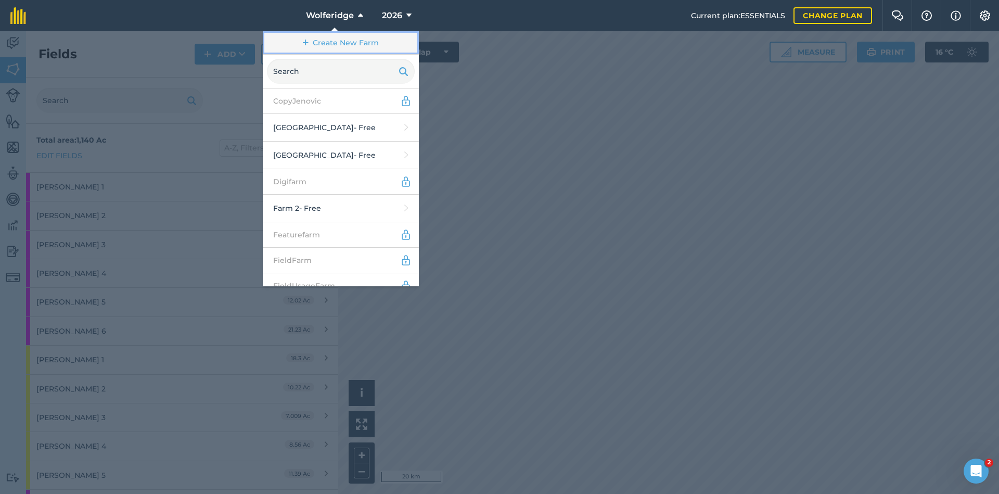
click at [336, 40] on link "Create New Farm" at bounding box center [341, 42] width 156 height 23
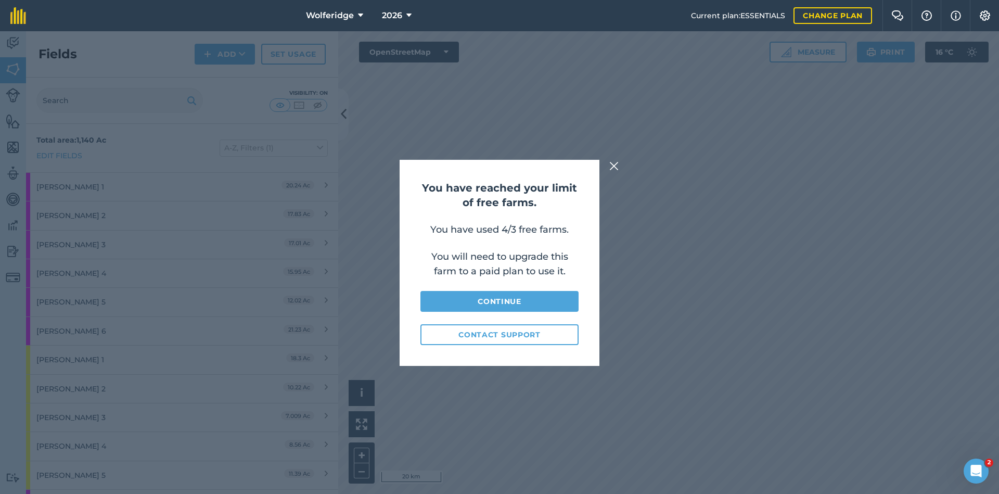
click at [617, 166] on img at bounding box center [613, 166] width 9 height 12
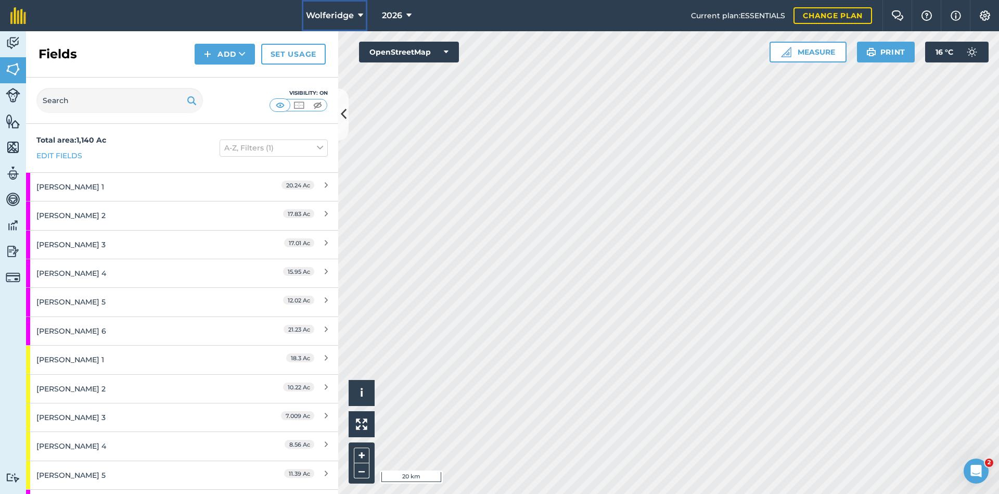
click at [316, 0] on button "Wolferidge" at bounding box center [335, 15] width 66 height 31
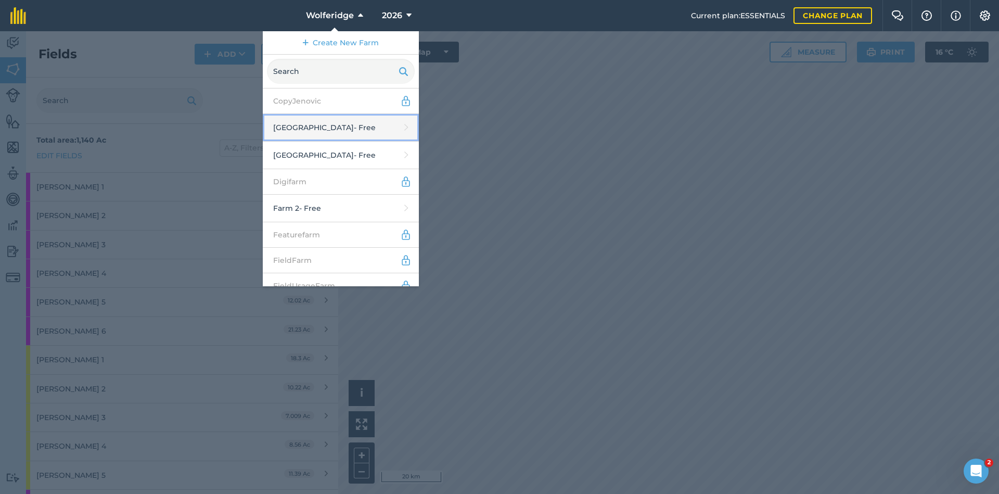
click at [349, 130] on link "Daylesford New Farm - Free" at bounding box center [341, 128] width 156 height 28
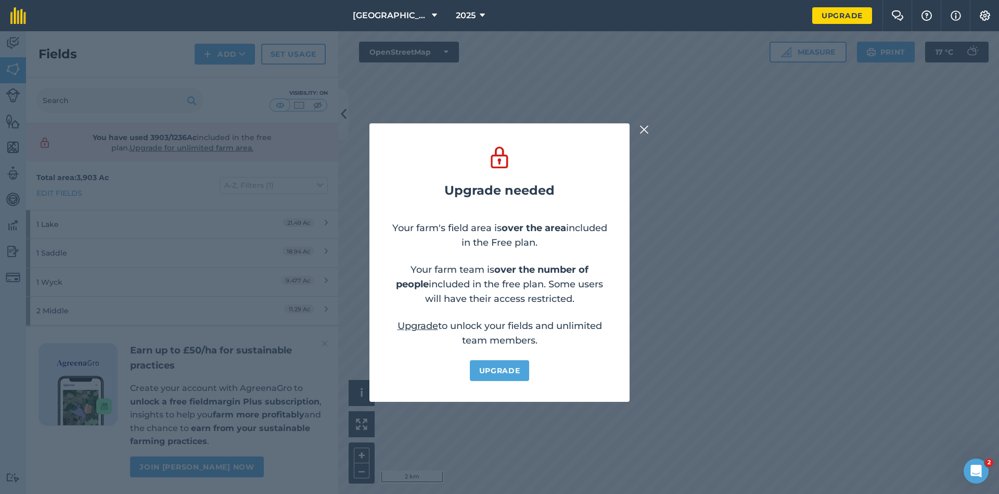
click at [646, 130] on img at bounding box center [643, 129] width 9 height 12
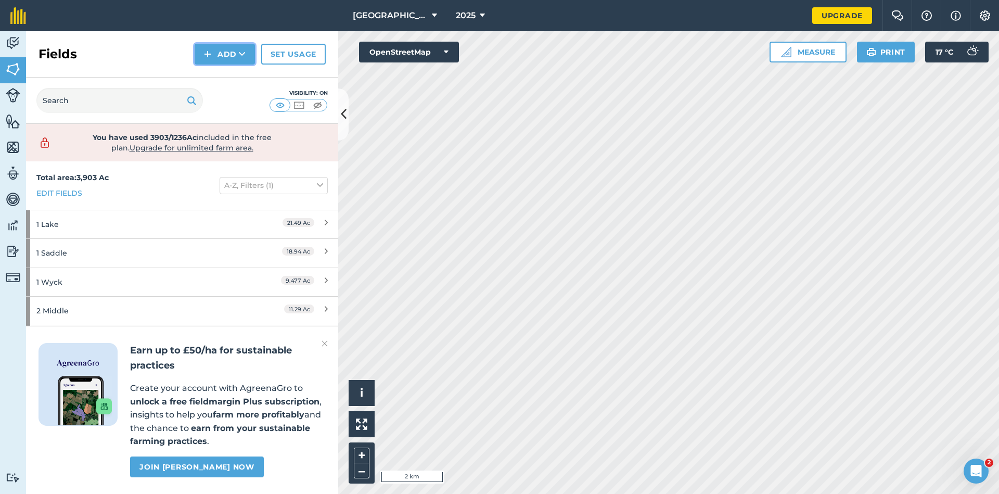
click at [227, 59] on button "Add" at bounding box center [225, 54] width 60 height 21
click at [227, 70] on link "Draw" at bounding box center [224, 77] width 57 height 23
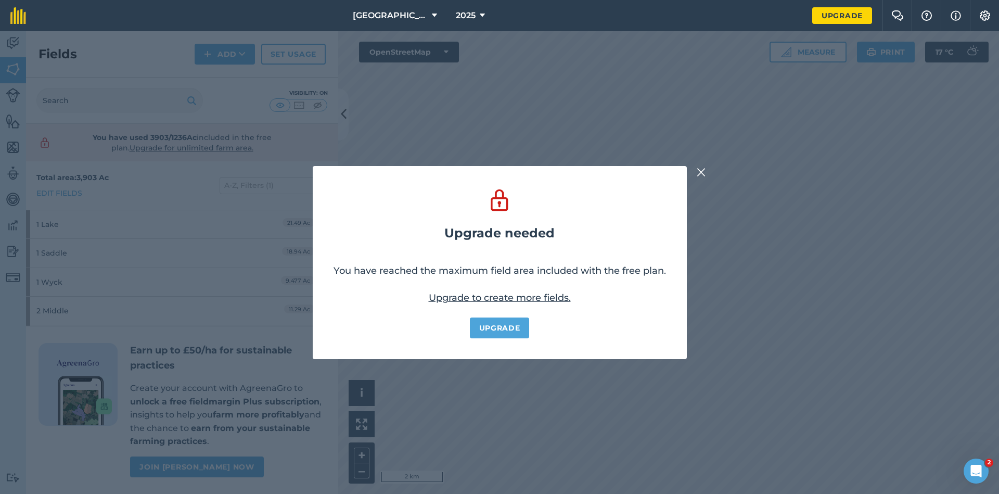
click at [704, 173] on img at bounding box center [701, 172] width 9 height 12
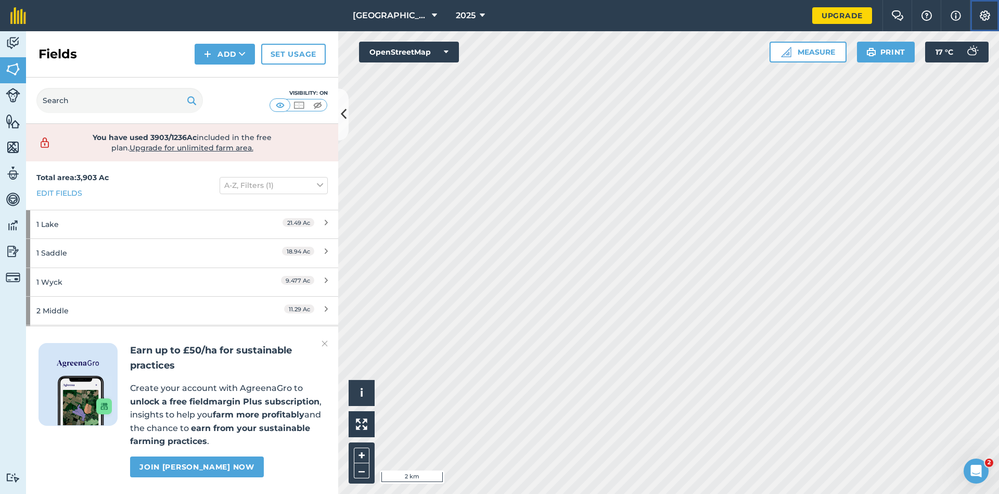
click at [867, 18] on img at bounding box center [984, 15] width 12 height 10
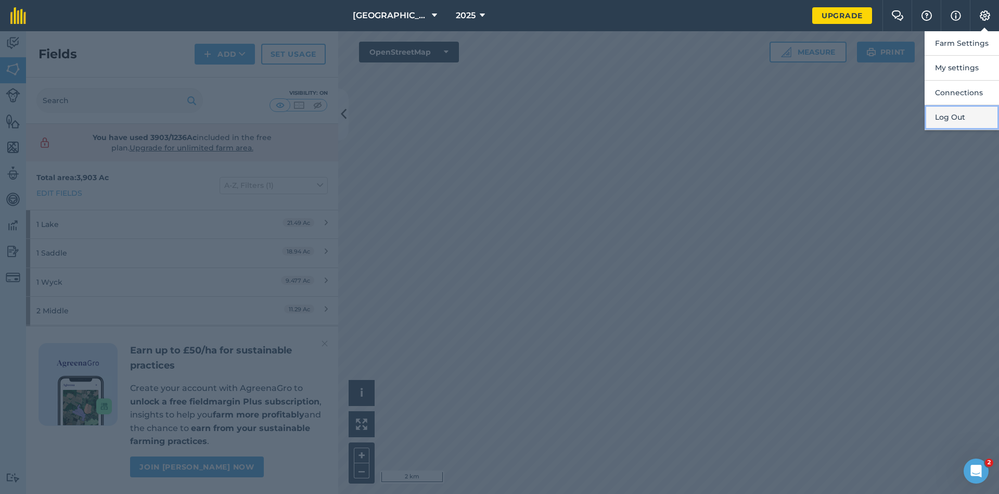
click at [867, 117] on button "Log Out" at bounding box center [961, 117] width 74 height 24
